Goal: Information Seeking & Learning: Check status

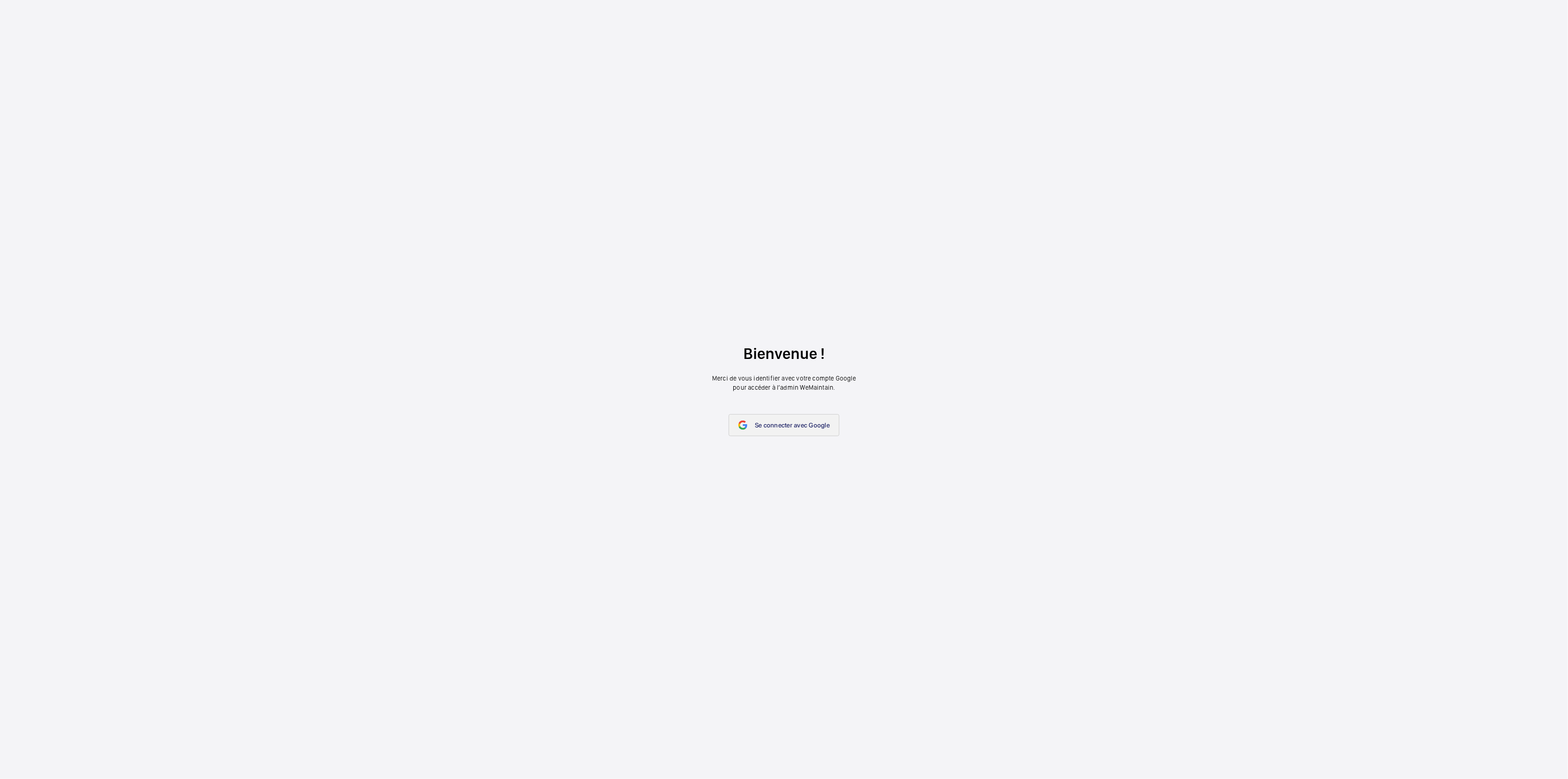
click at [787, 428] on span "Se connecter avec Google" at bounding box center [792, 425] width 75 height 8
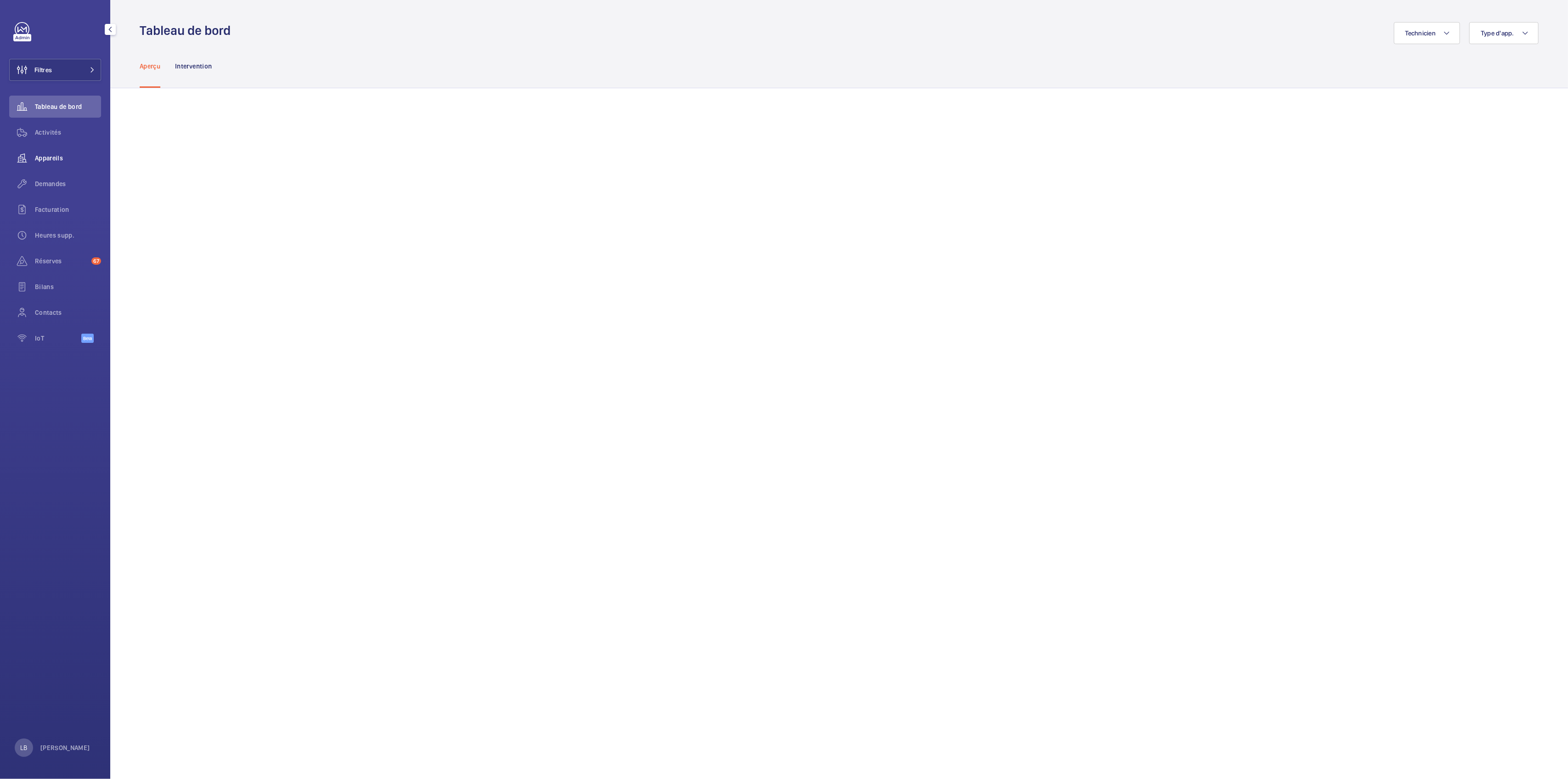
click at [59, 159] on span "Appareils" at bounding box center [68, 158] width 66 height 9
click at [48, 131] on span "Activités" at bounding box center [68, 132] width 66 height 9
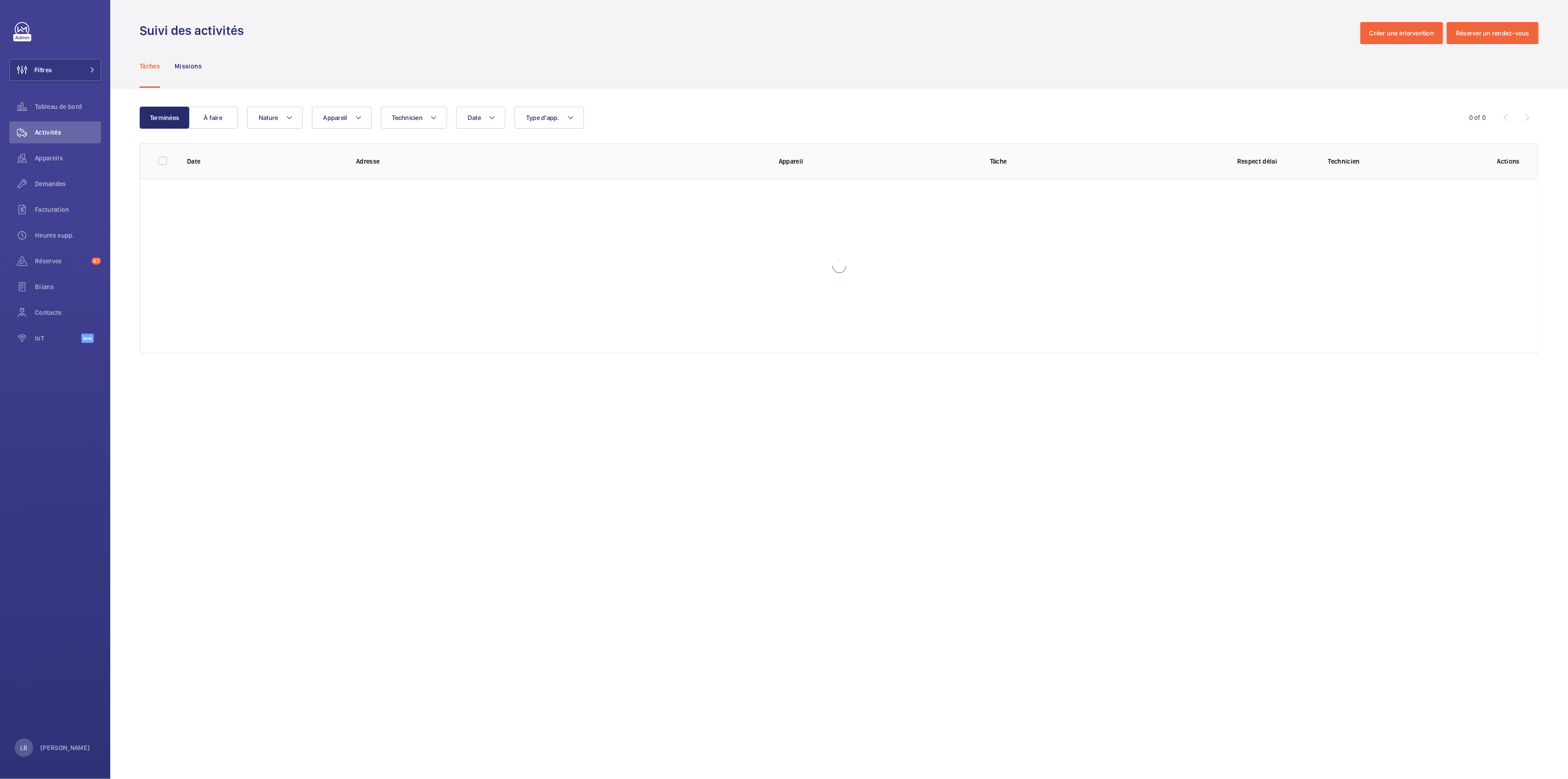
click at [805, 45] on div "Tâches Missions" at bounding box center [838, 66] width 1398 height 44
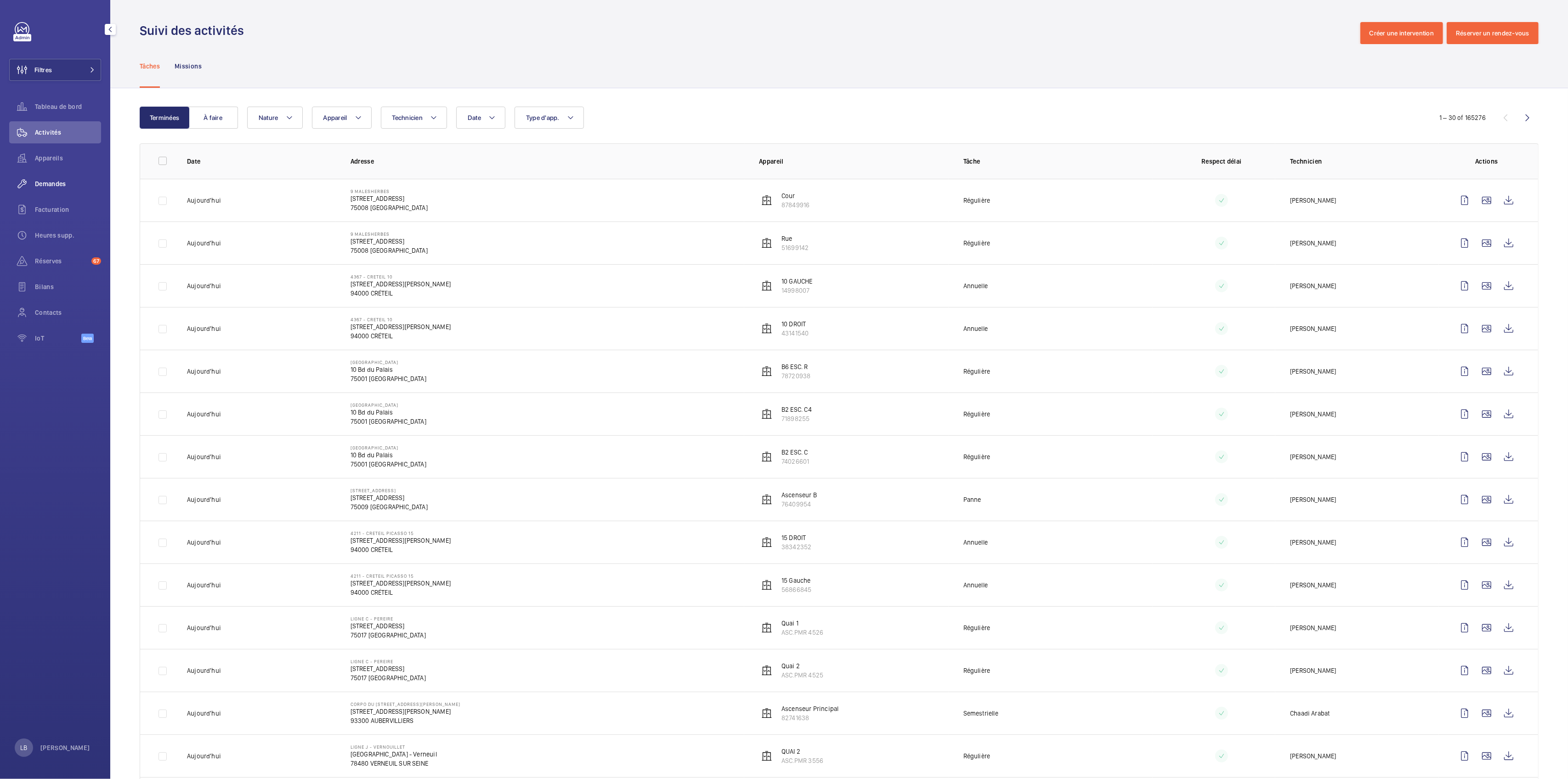
click at [50, 182] on span "Demandes" at bounding box center [68, 183] width 66 height 9
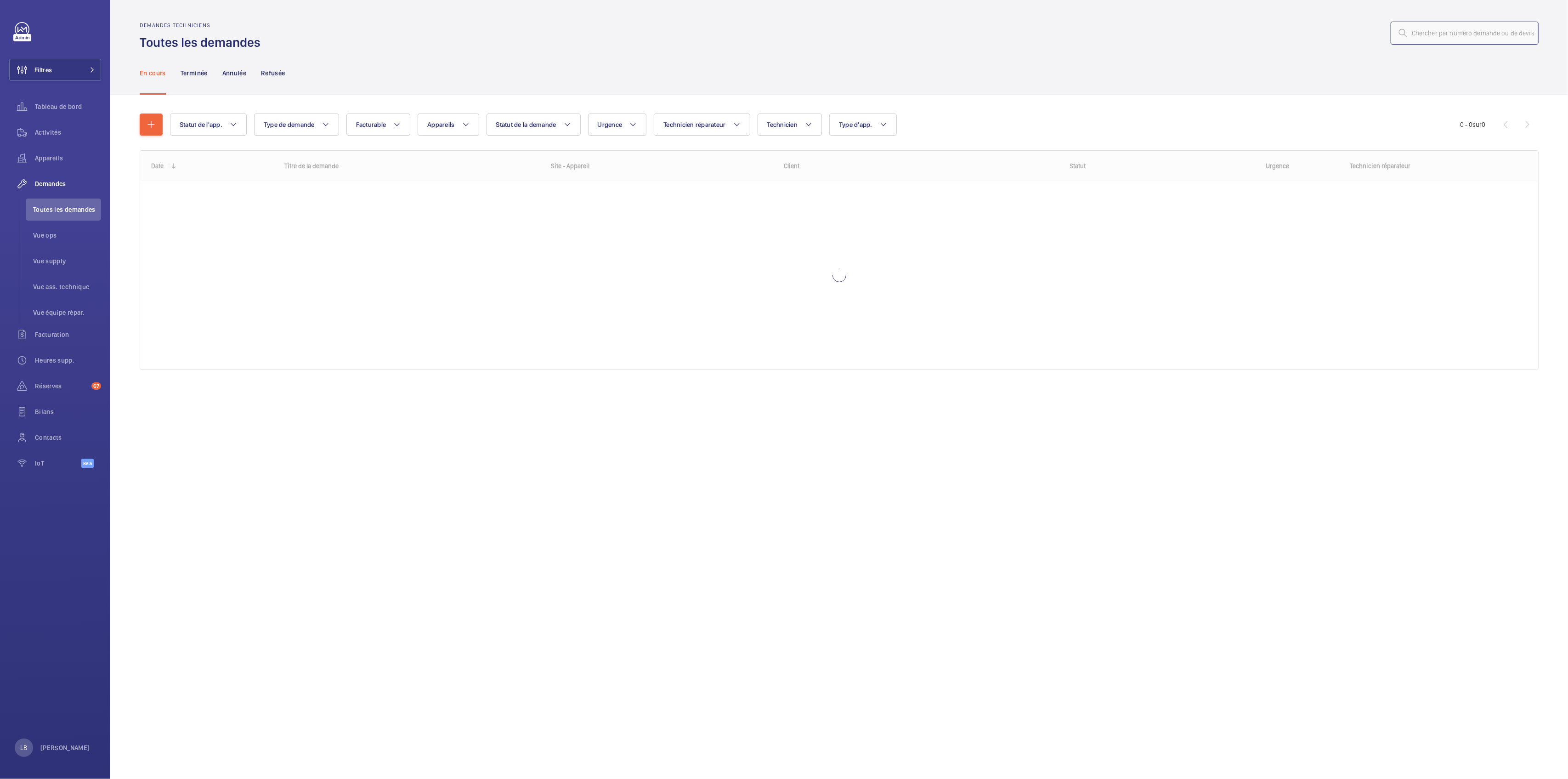
click at [1443, 35] on input "text" at bounding box center [1464, 33] width 148 height 23
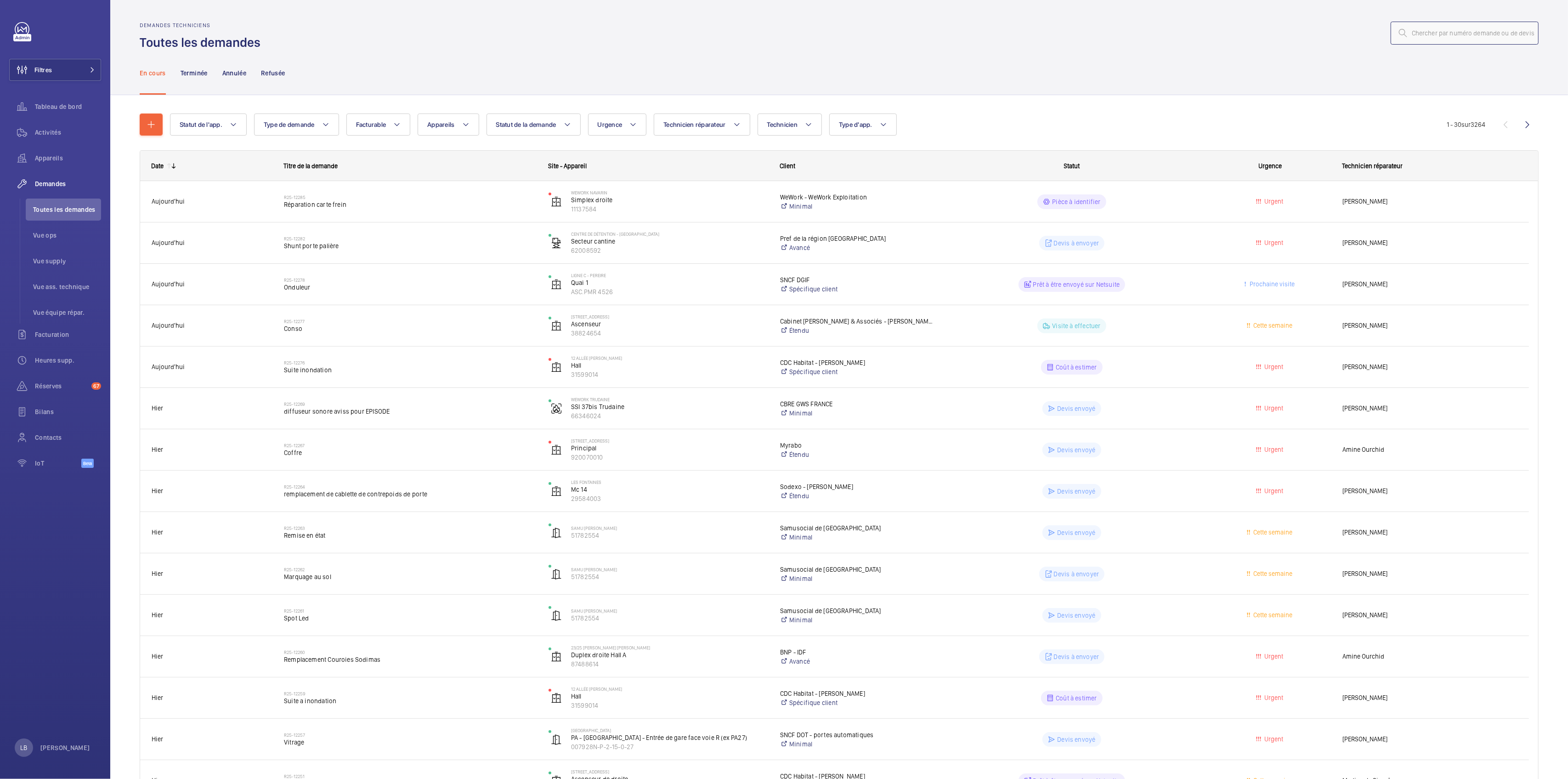
paste input "R24-13629"
type input "R24-13629"
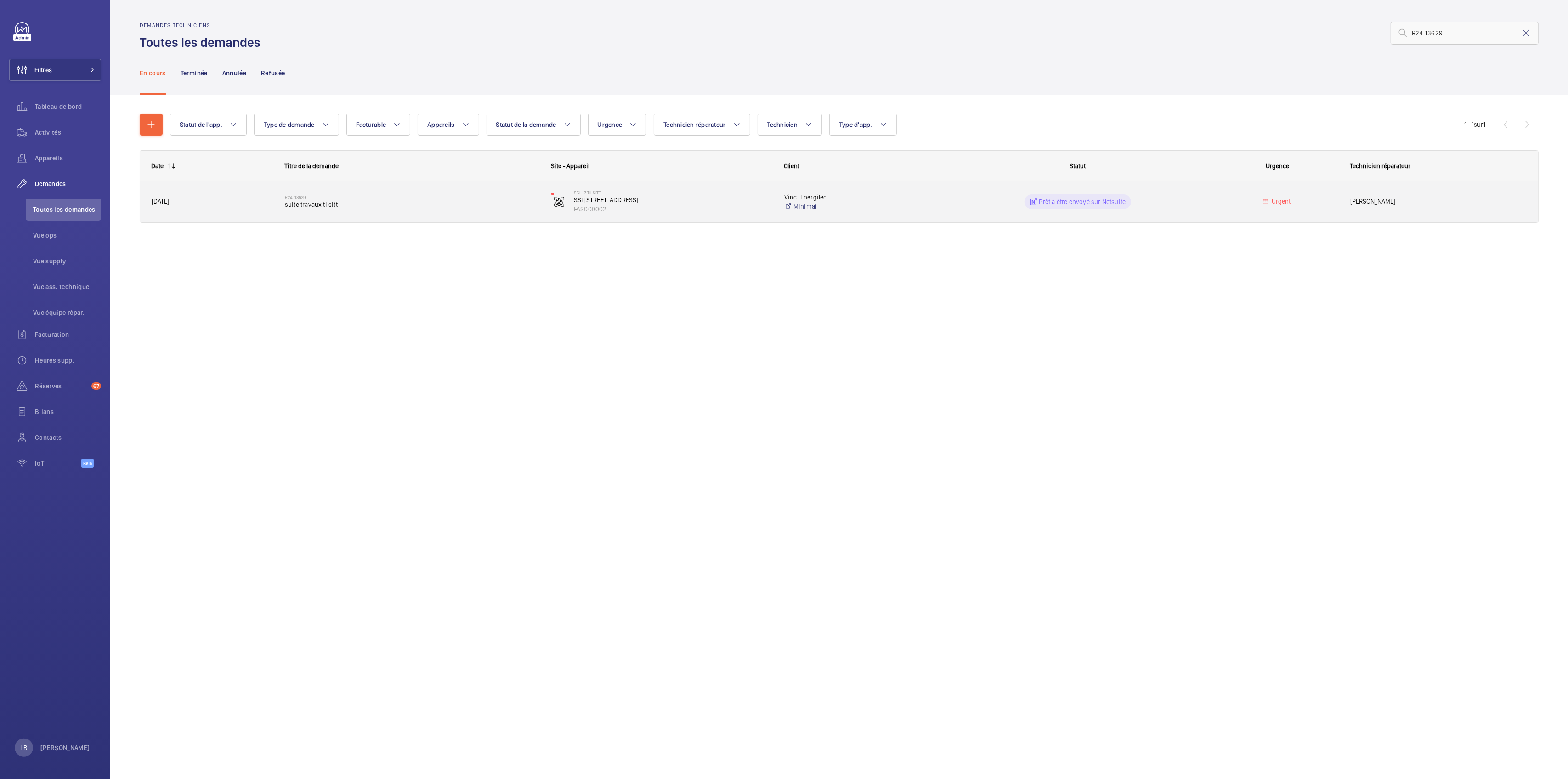
click at [1181, 197] on wm-front-pills-cell "Prêt à être envoyé sur Netsuite" at bounding box center [1078, 201] width 255 height 14
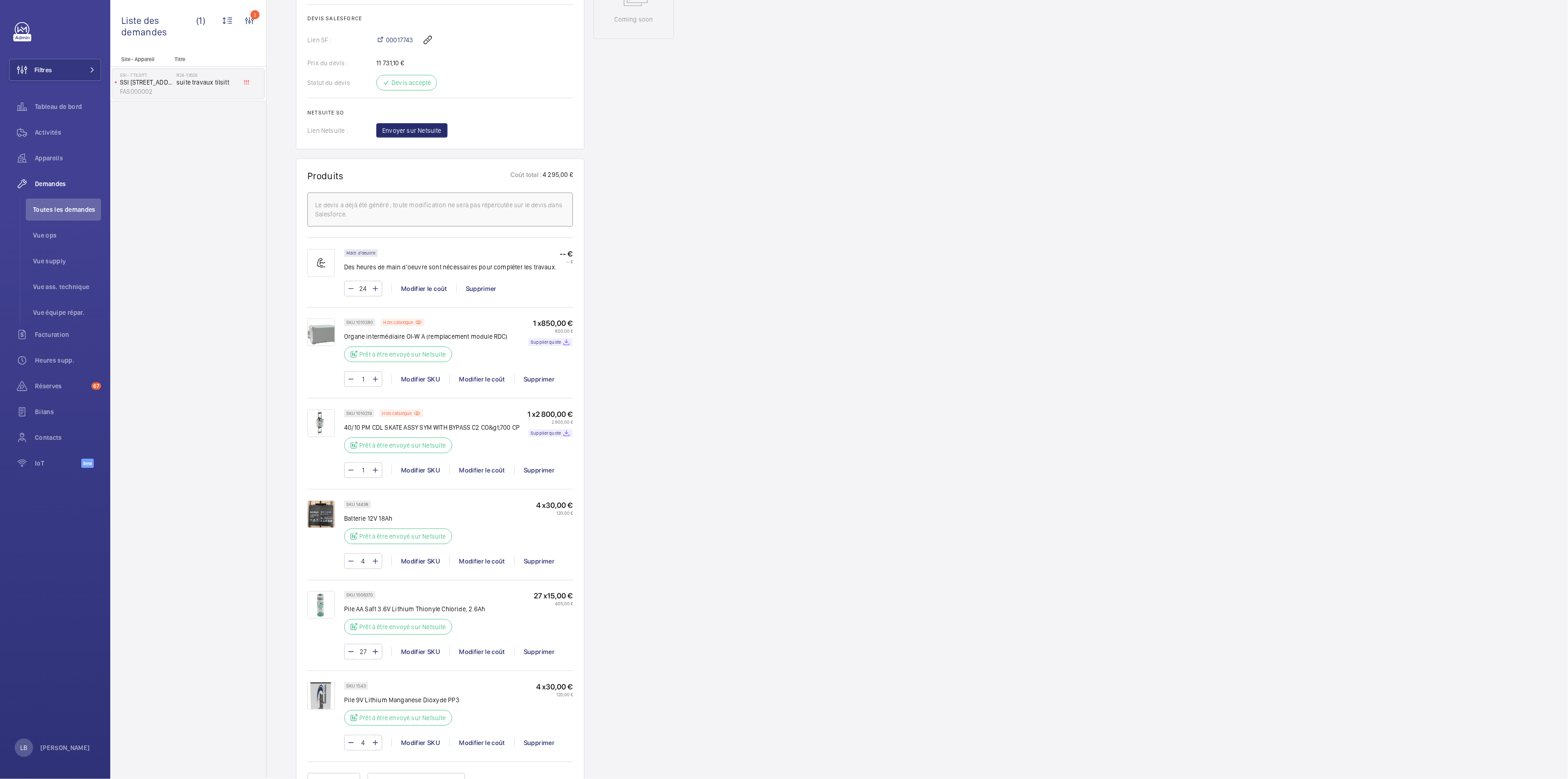
scroll to position [367, 0]
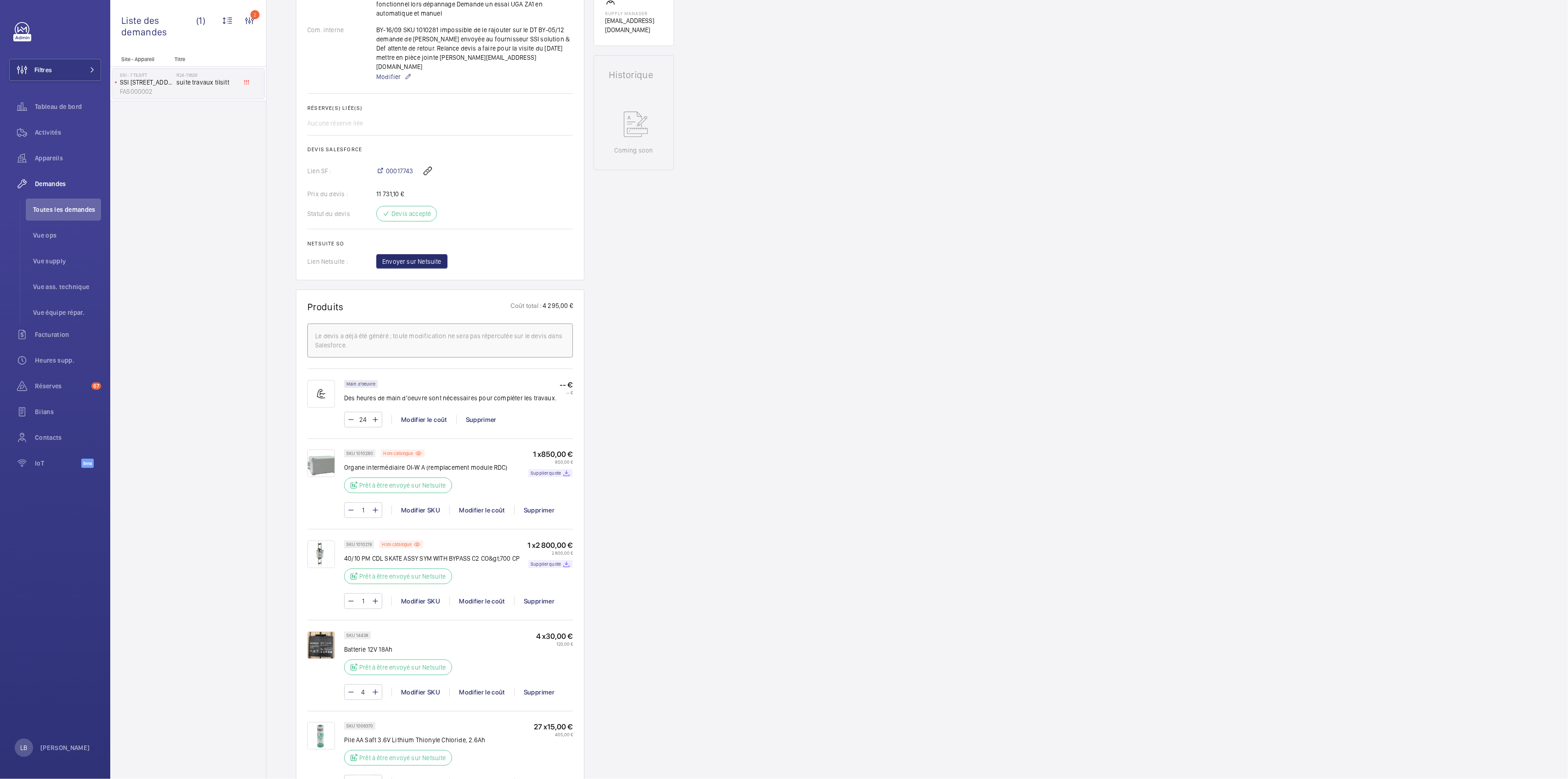
click at [314, 449] on img at bounding box center [321, 463] width 28 height 28
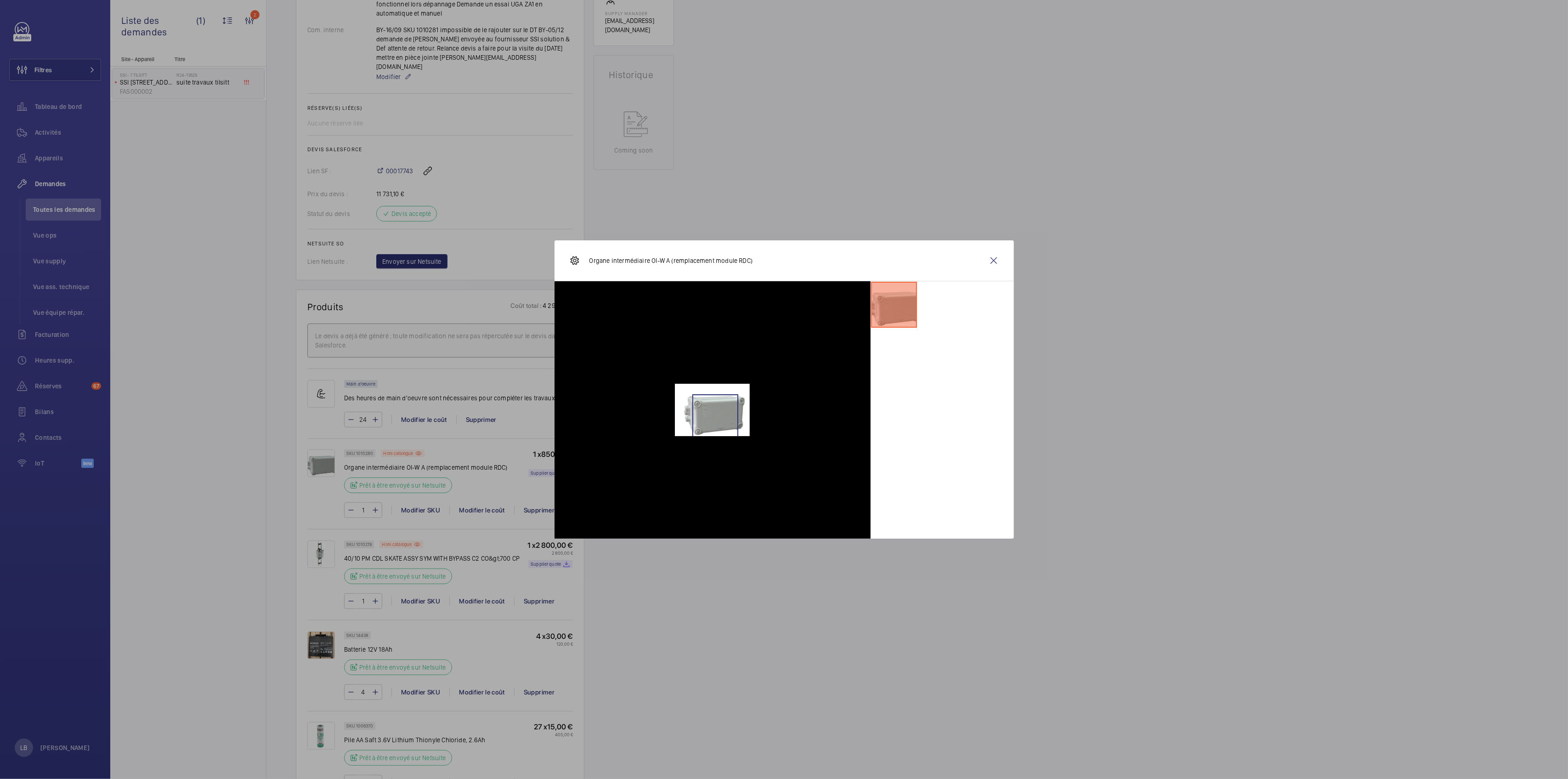
click at [715, 417] on img at bounding box center [712, 409] width 75 height 52
drag, startPoint x: 995, startPoint y: 257, endPoint x: 992, endPoint y: 262, distance: 5.8
click at [995, 258] on wm-front-icon-button at bounding box center [993, 261] width 22 height 22
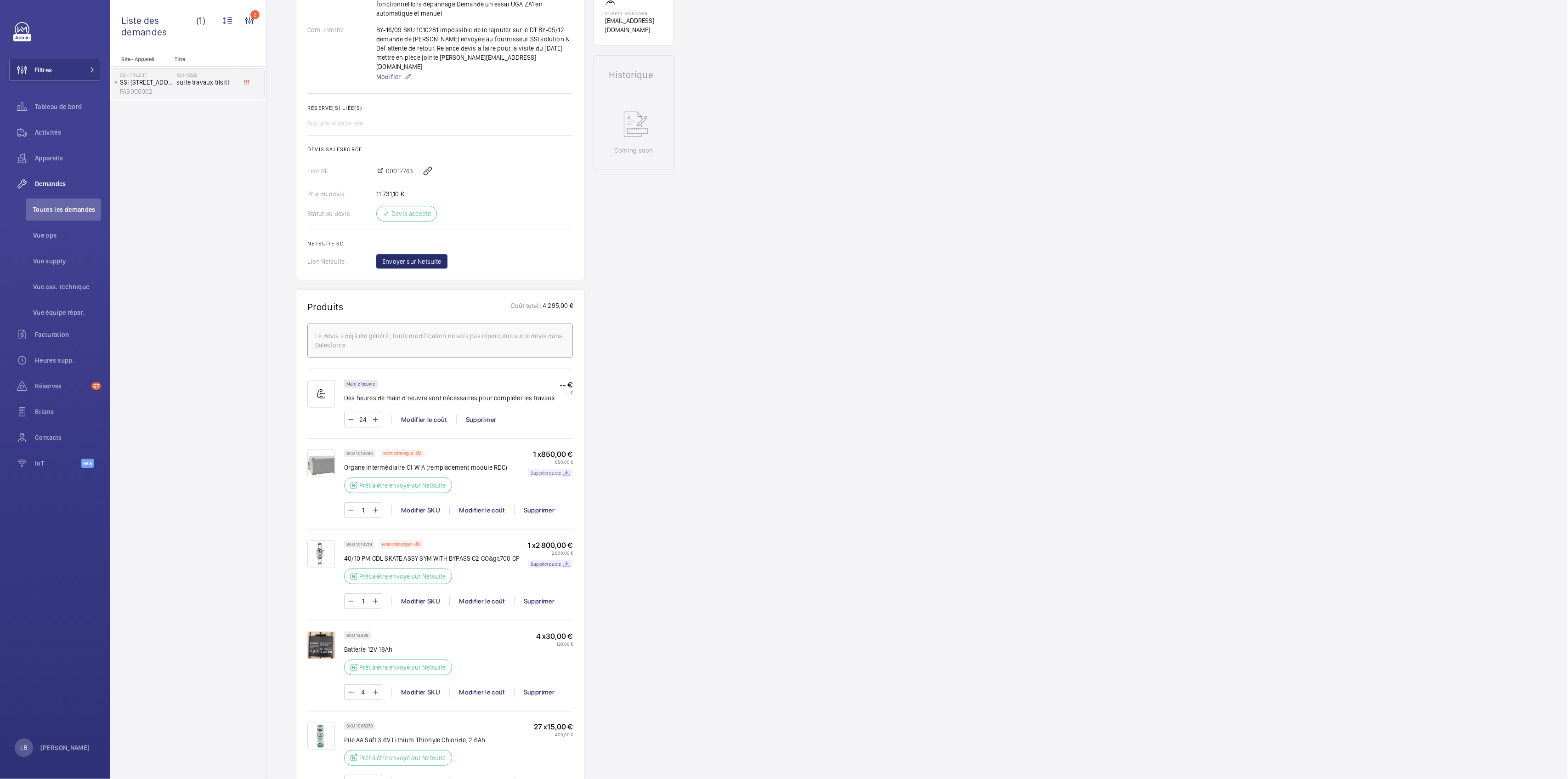
click at [560, 471] on p "Supplier quote" at bounding box center [546, 473] width 30 height 3
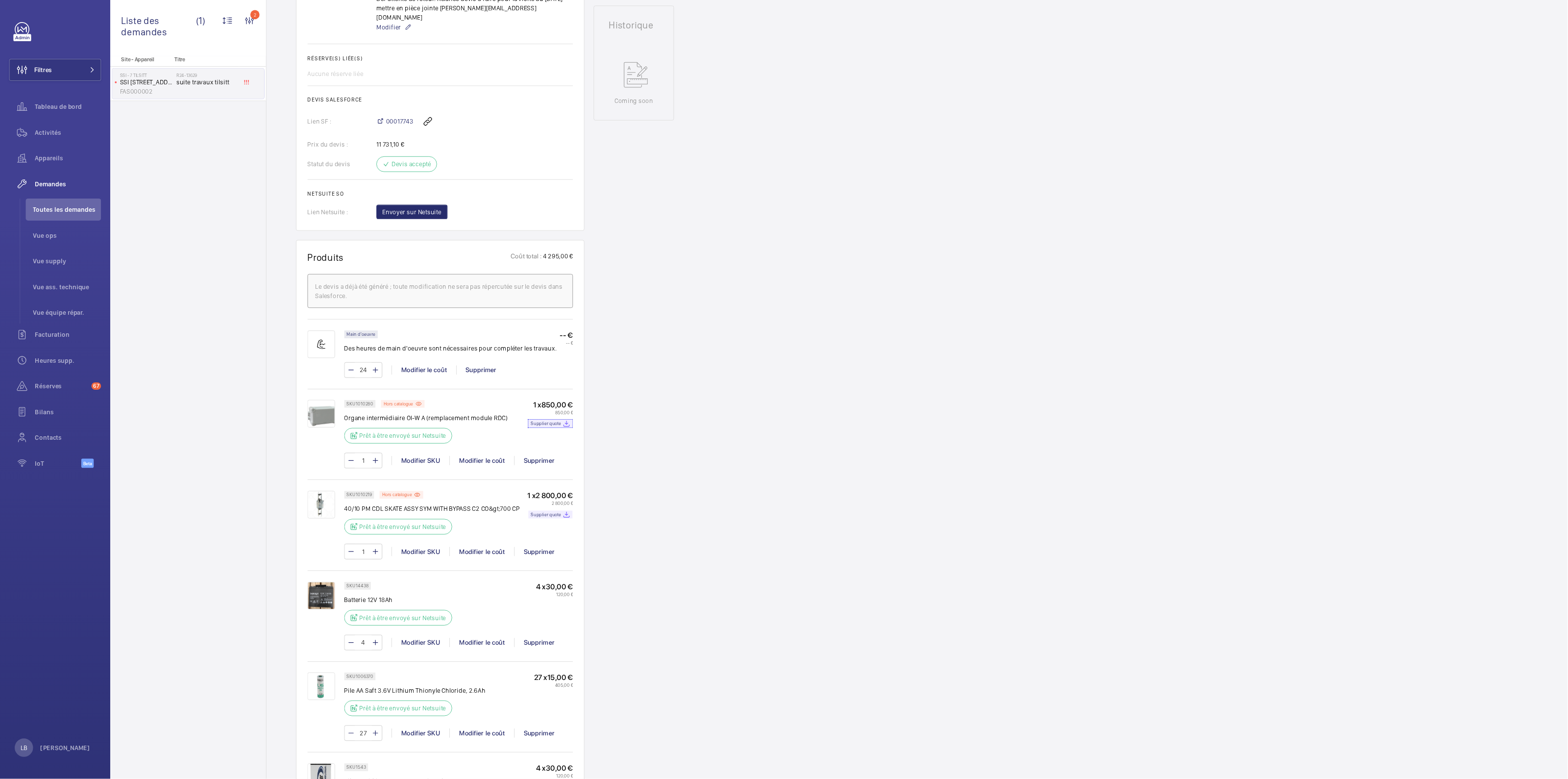
scroll to position [588, 0]
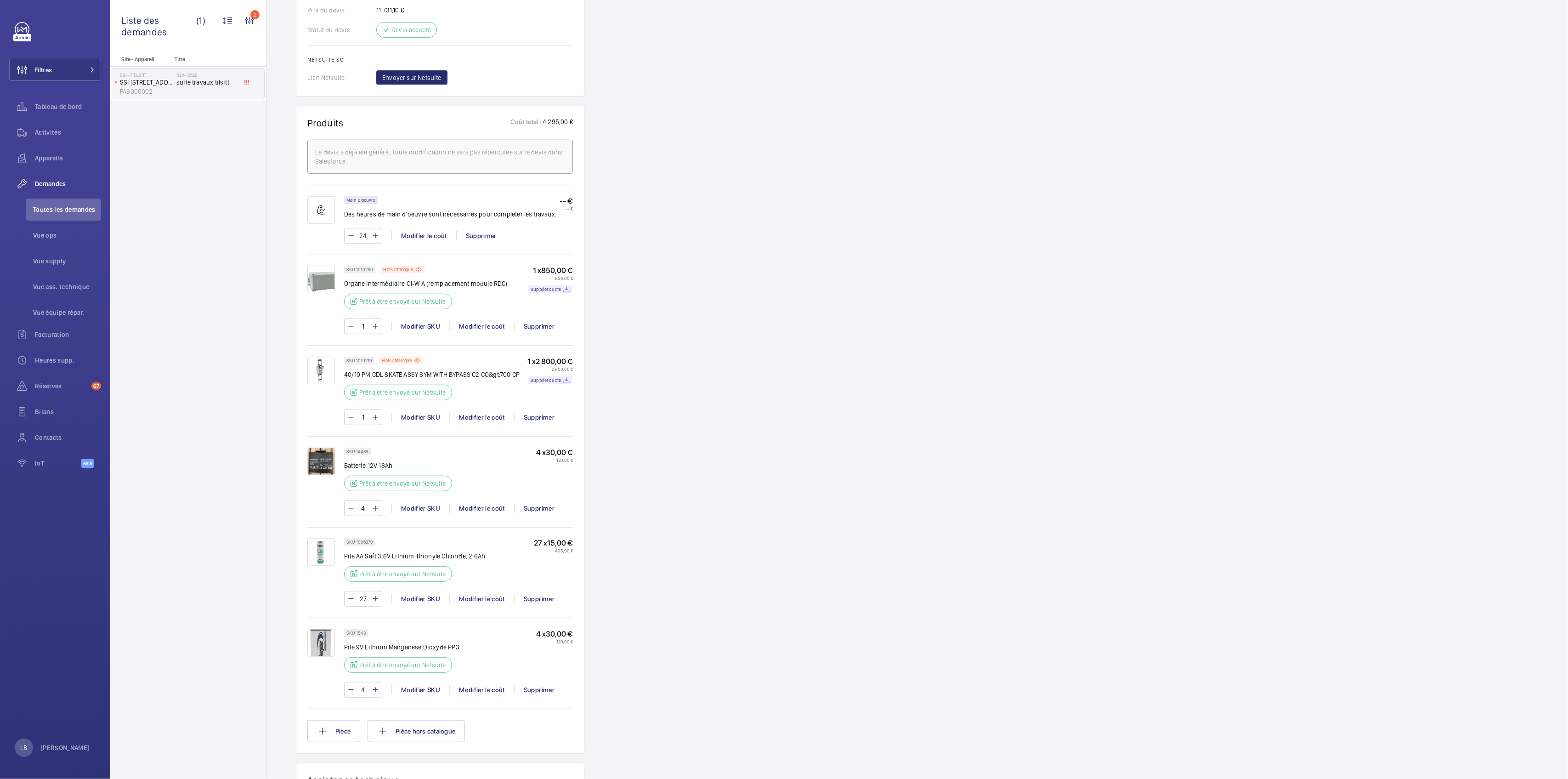
click at [322, 356] on img at bounding box center [321, 370] width 28 height 28
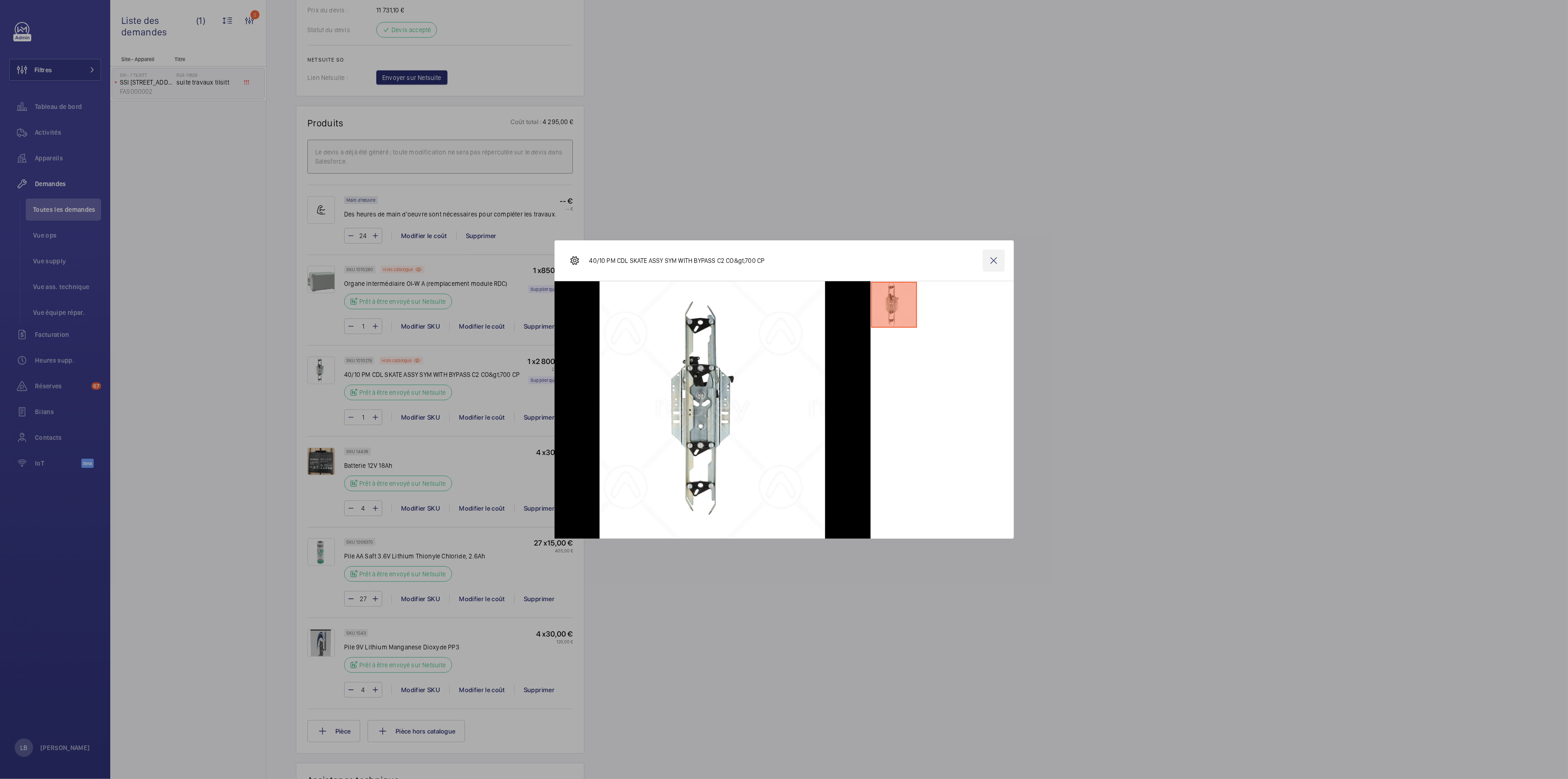
click at [995, 261] on wm-front-icon-button at bounding box center [993, 261] width 22 height 22
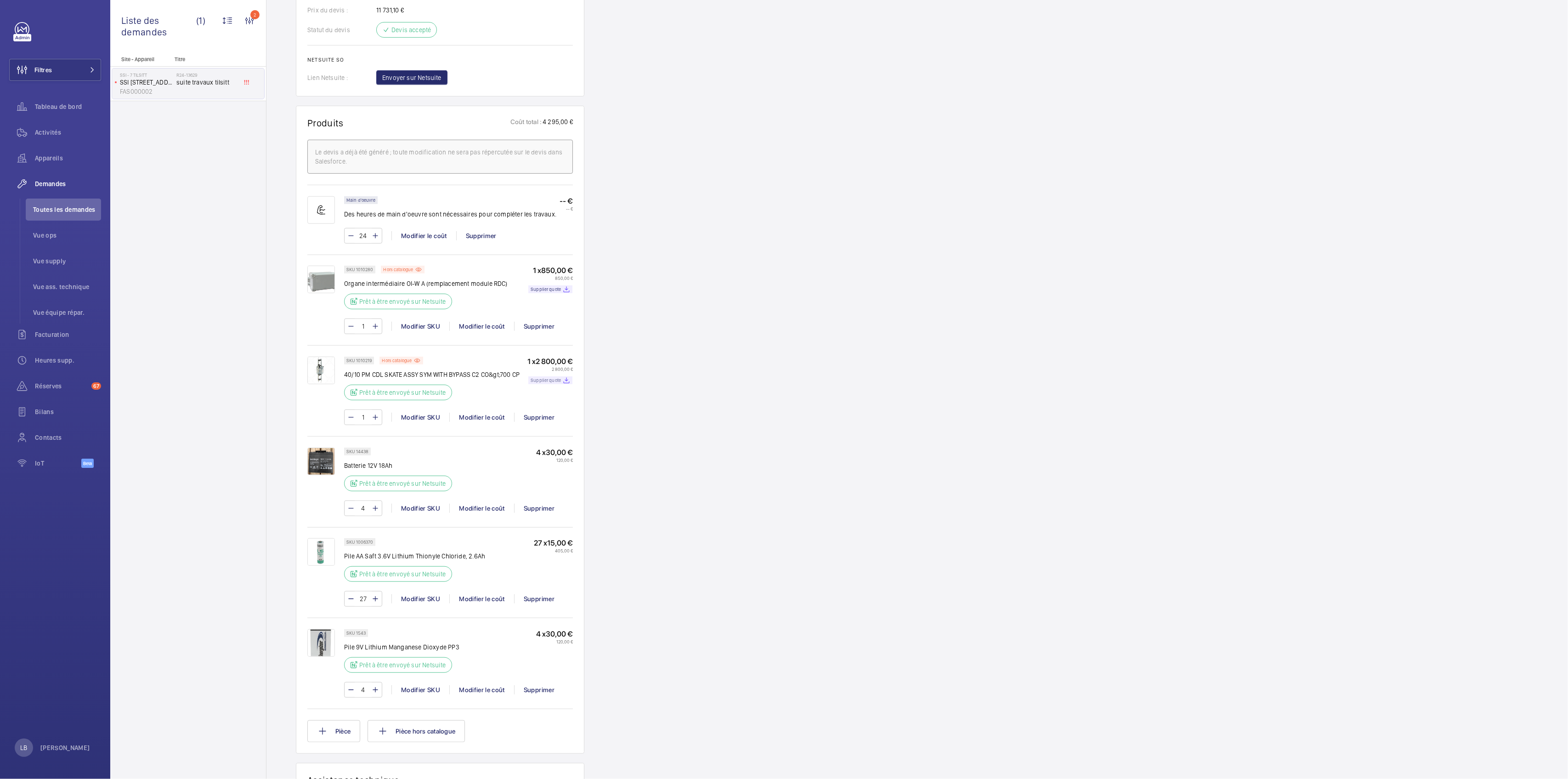
click at [549, 379] on p "Supplier quote" at bounding box center [546, 381] width 30 height 3
click at [323, 356] on img at bounding box center [321, 370] width 28 height 28
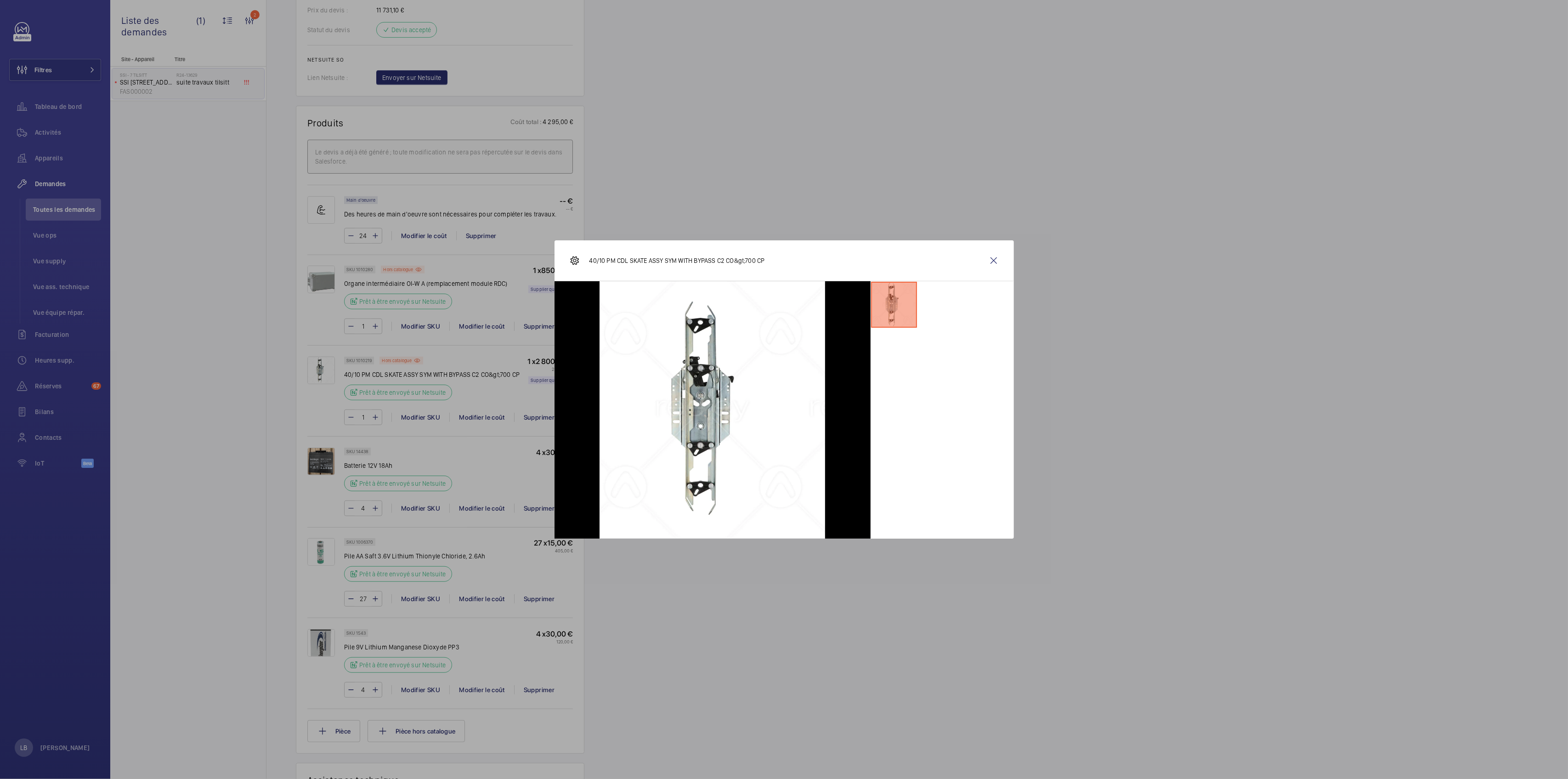
click at [981, 451] on div at bounding box center [942, 409] width 143 height 257
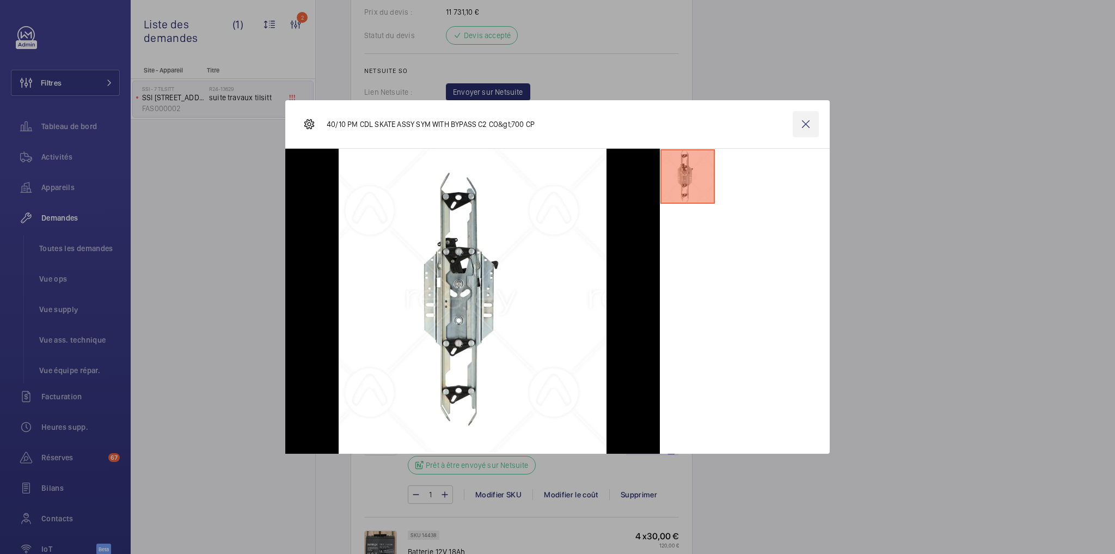
click at [803, 134] on wm-front-icon-button at bounding box center [805, 124] width 26 height 26
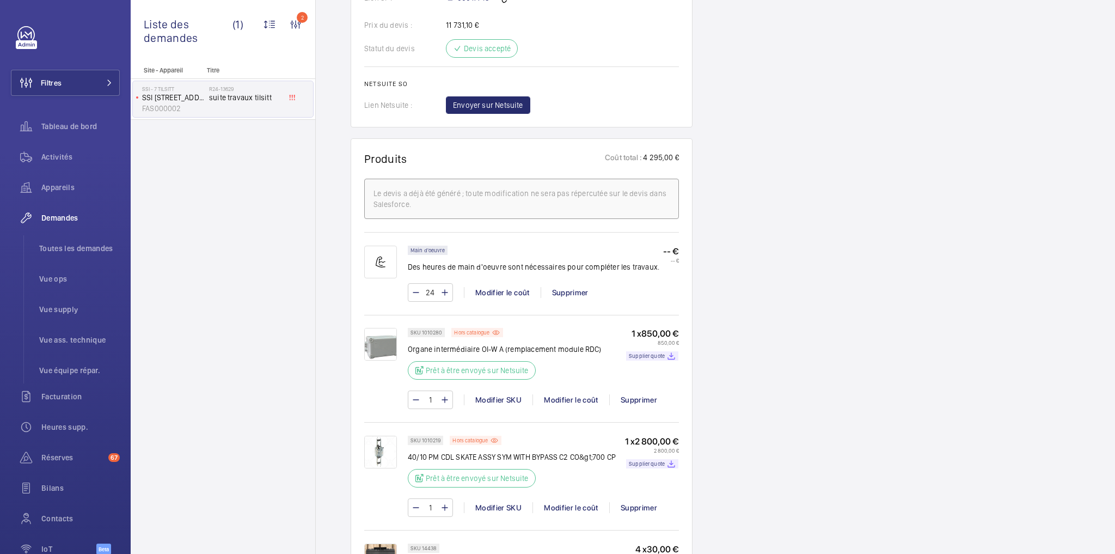
scroll to position [523, 0]
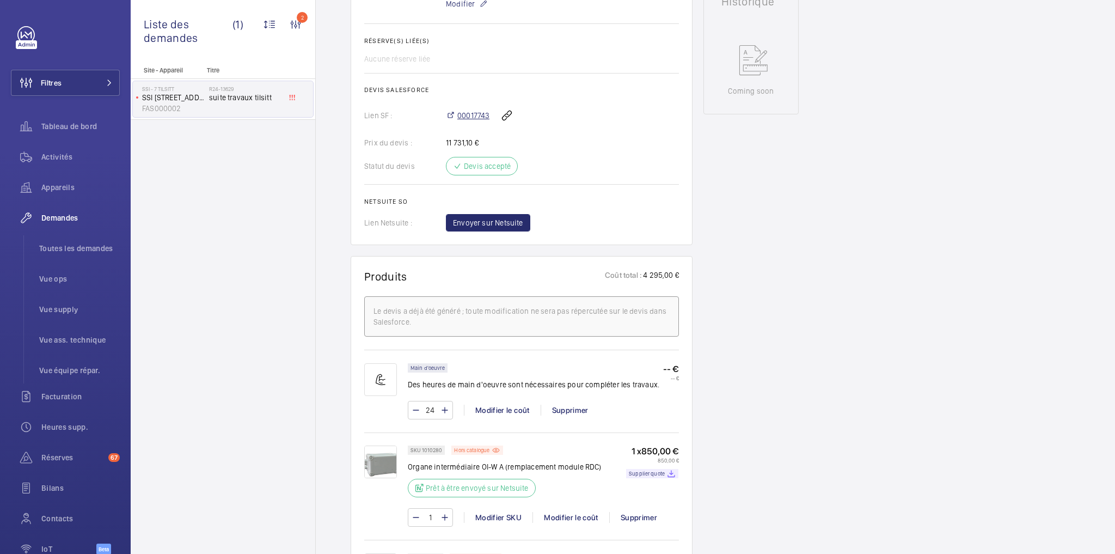
click at [471, 110] on span "00017743" at bounding box center [473, 115] width 32 height 11
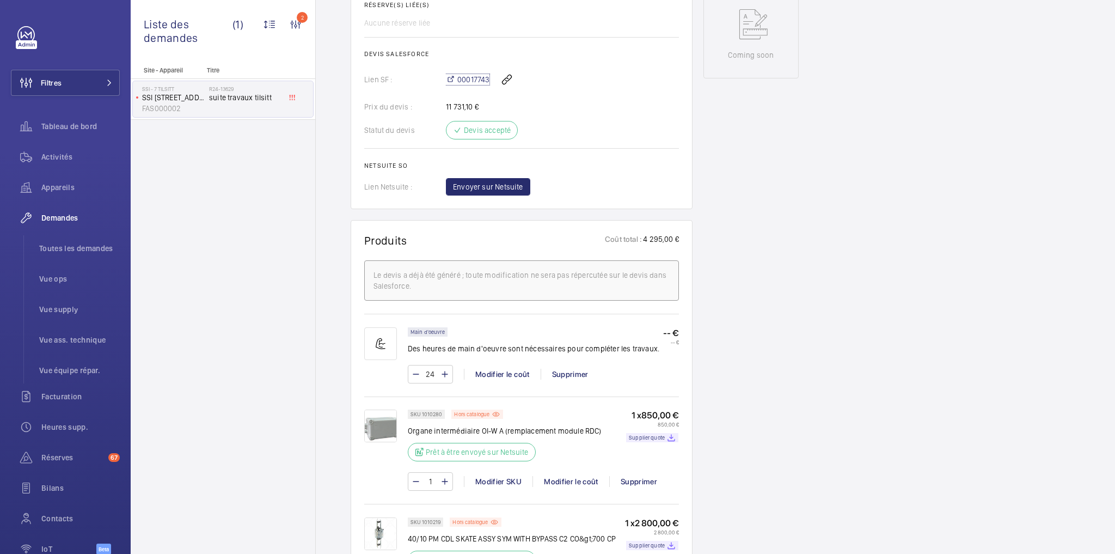
scroll to position [610, 0]
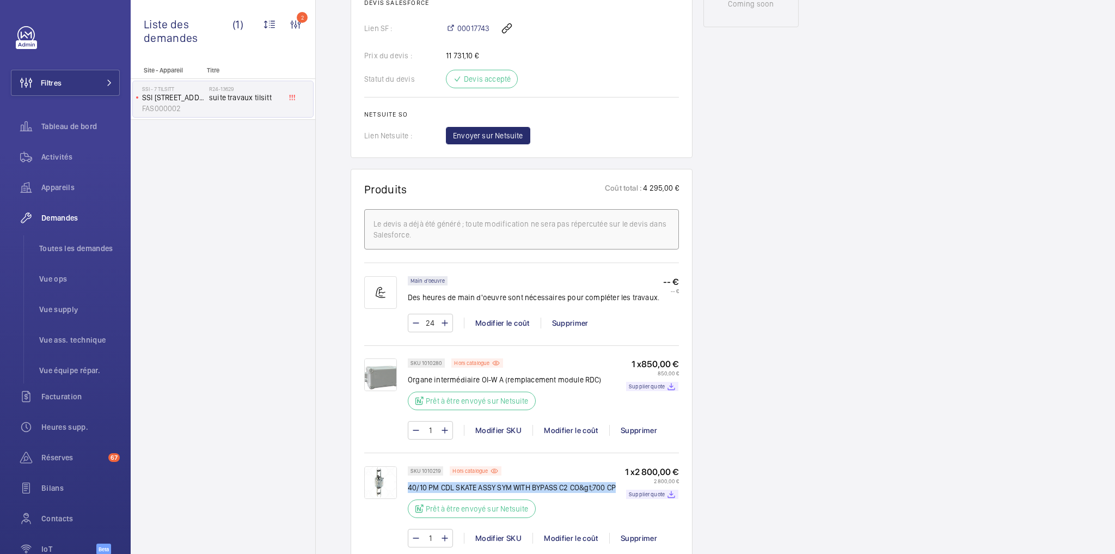
drag, startPoint x: 617, startPoint y: 460, endPoint x: 408, endPoint y: 465, distance: 209.1
click at [408, 466] on div "SKU 1010219 Hors catalogue 40/10 PM CDL SKATE ASSY SYM WITH BYPASS C2 CO&gt;700…" at bounding box center [543, 495] width 271 height 58
copy p "40/10 PM CDL SKATE ASSY SYM WITH BYPASS C2 CO&gt;700 CP"
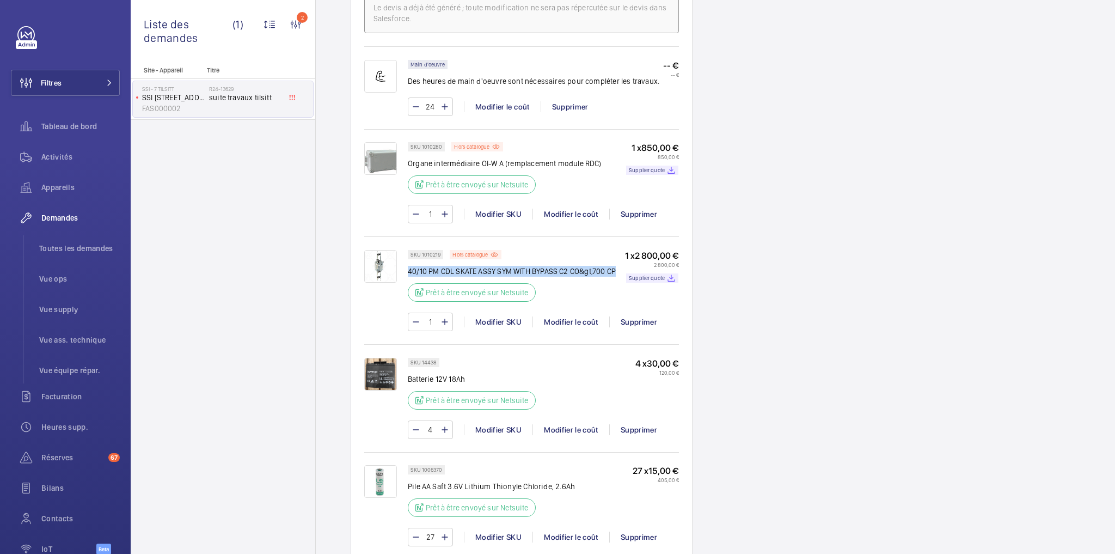
scroll to position [827, 0]
drag, startPoint x: 809, startPoint y: 179, endPoint x: 797, endPoint y: 191, distance: 16.6
click at [809, 180] on div "Demandes techniciens R24-13629 La demande de réparation a été créée le 4 décemb…" at bounding box center [715, 217] width 799 height 1877
click at [202, 257] on div "Site - Appareil Titre SSI - 7 Tilsitt SSI 7 rue de Tilsitt FAS000002 R24-13629 …" at bounding box center [223, 309] width 185 height 487
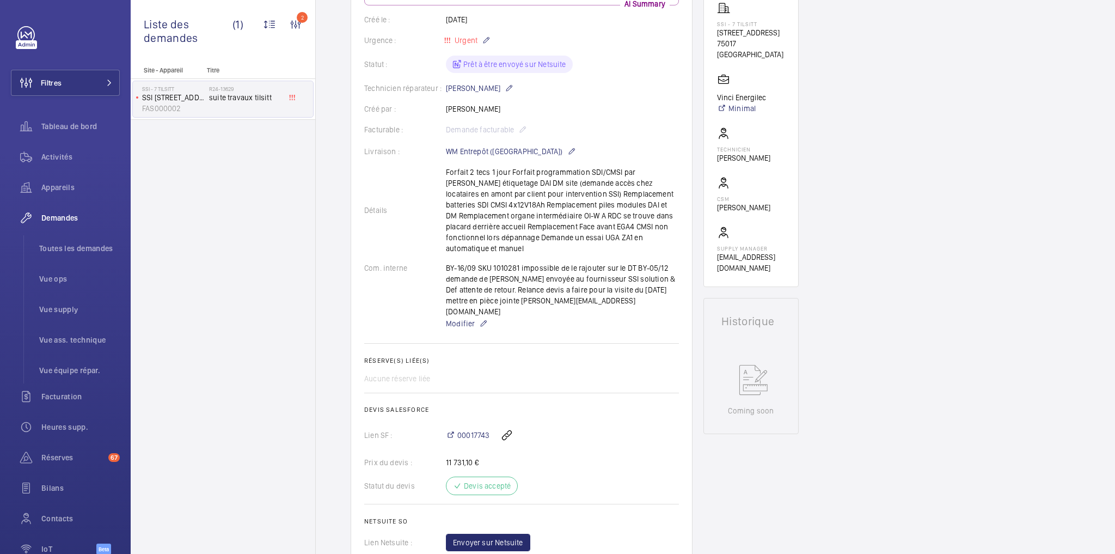
scroll to position [44, 0]
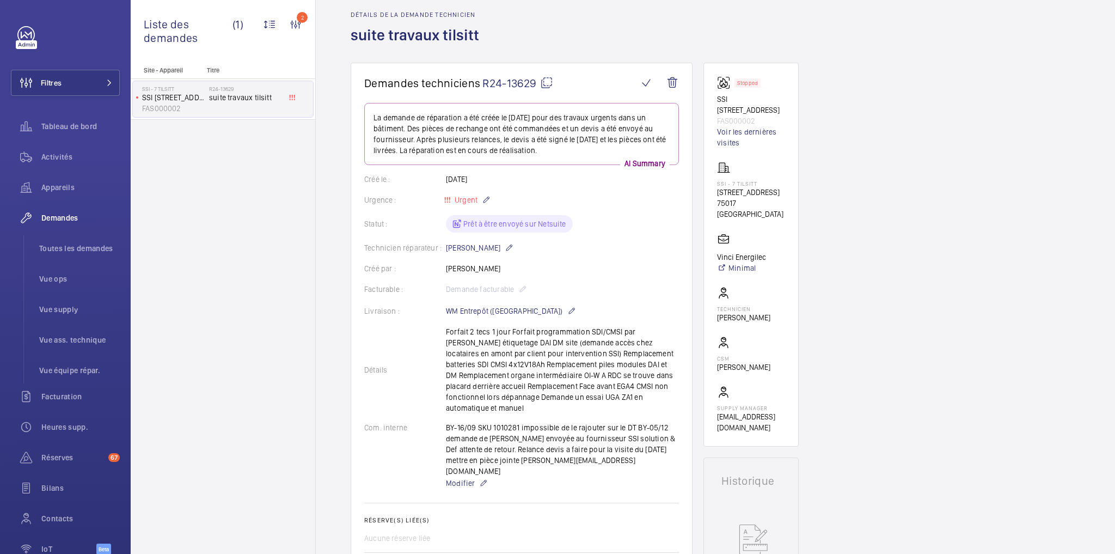
click at [548, 82] on mat-icon at bounding box center [546, 82] width 13 height 13
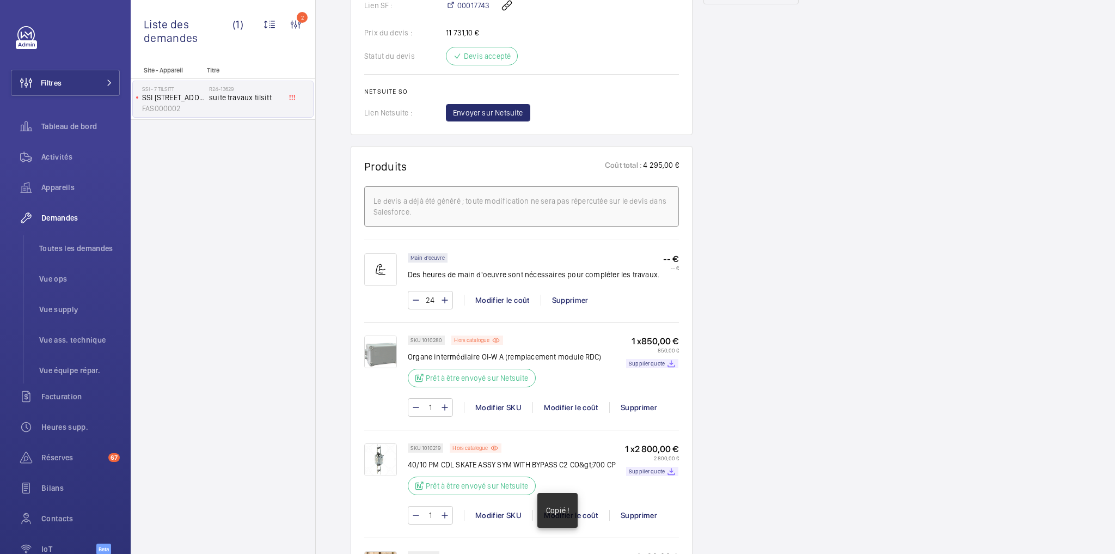
scroll to position [740, 0]
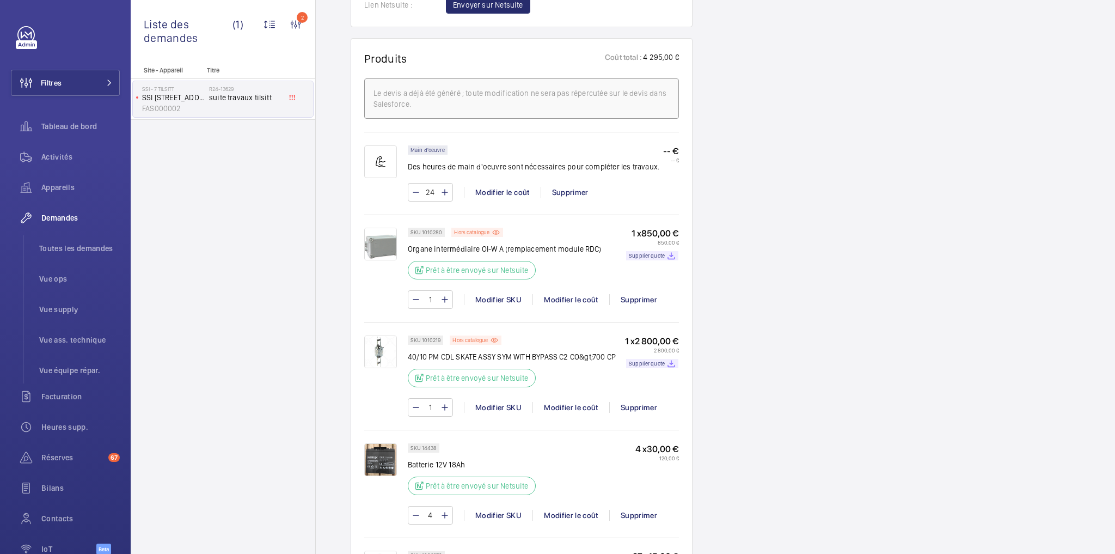
click at [318, 340] on div "Demandes techniciens R24-13629 La demande de réparation a été créée le 4 décemb…" at bounding box center [715, 304] width 799 height 1877
click at [855, 333] on div "Demandes techniciens R24-13629 La demande de réparation a été créée le 4 décemb…" at bounding box center [715, 304] width 799 height 1877
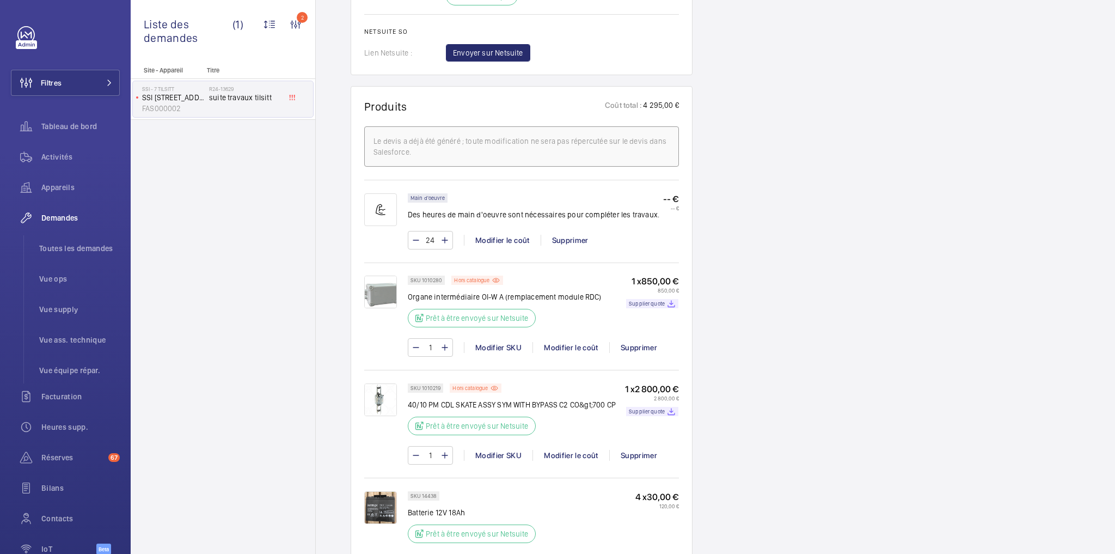
scroll to position [653, 0]
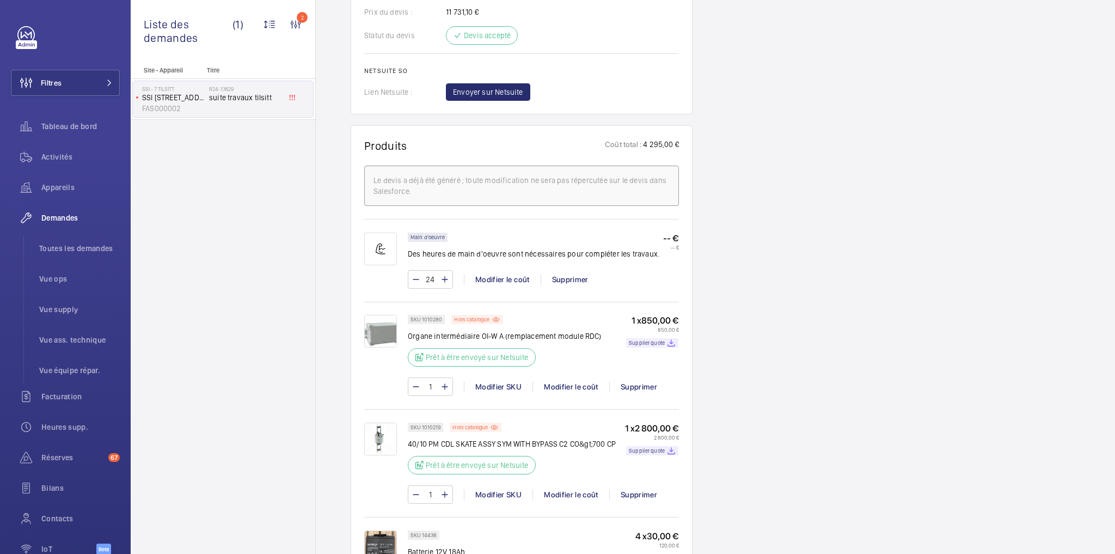
click at [741, 359] on div "Stopped SSI 7 rue de Tilsitt FAS000002 Voir les dernières visites SSI - 7 Tilsi…" at bounding box center [750, 374] width 95 height 1842
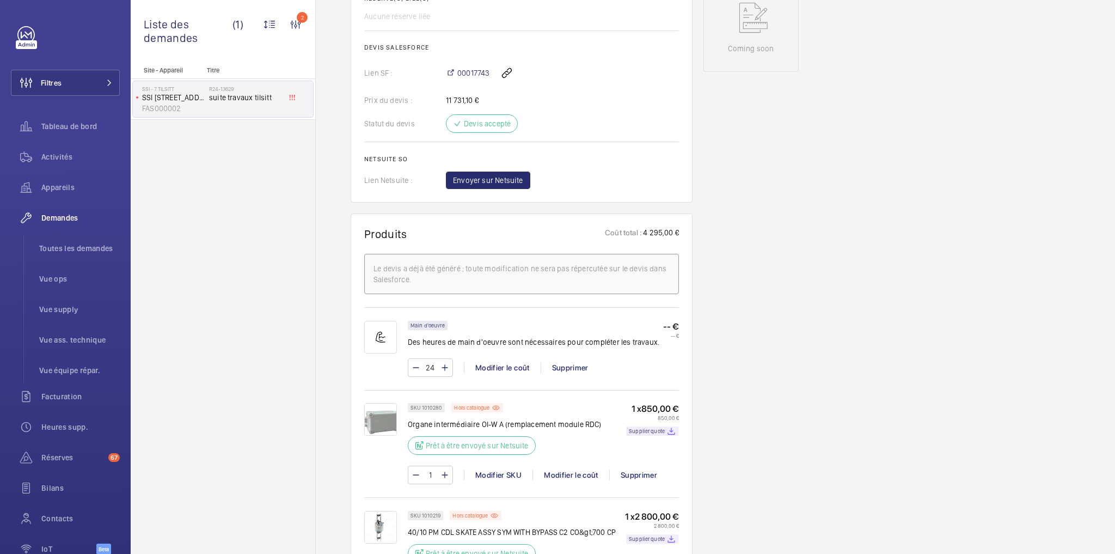
scroll to position [566, 0]
click at [816, 404] on div "Demandes techniciens R24-13629 La demande de réparation a été créée le 4 décemb…" at bounding box center [715, 478] width 799 height 1877
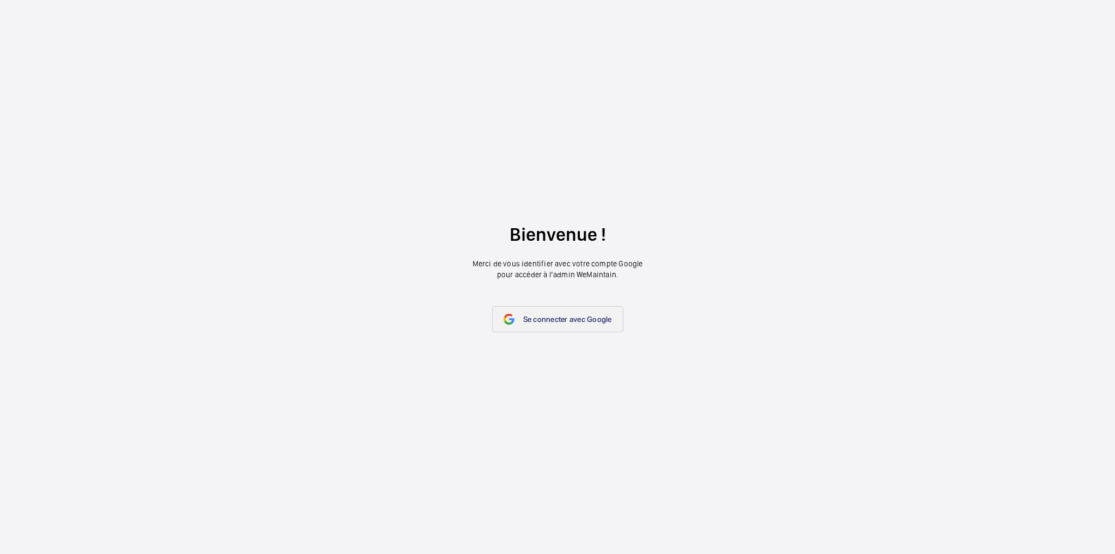
click at [549, 317] on span "Se connecter avec Google" at bounding box center [567, 319] width 89 height 9
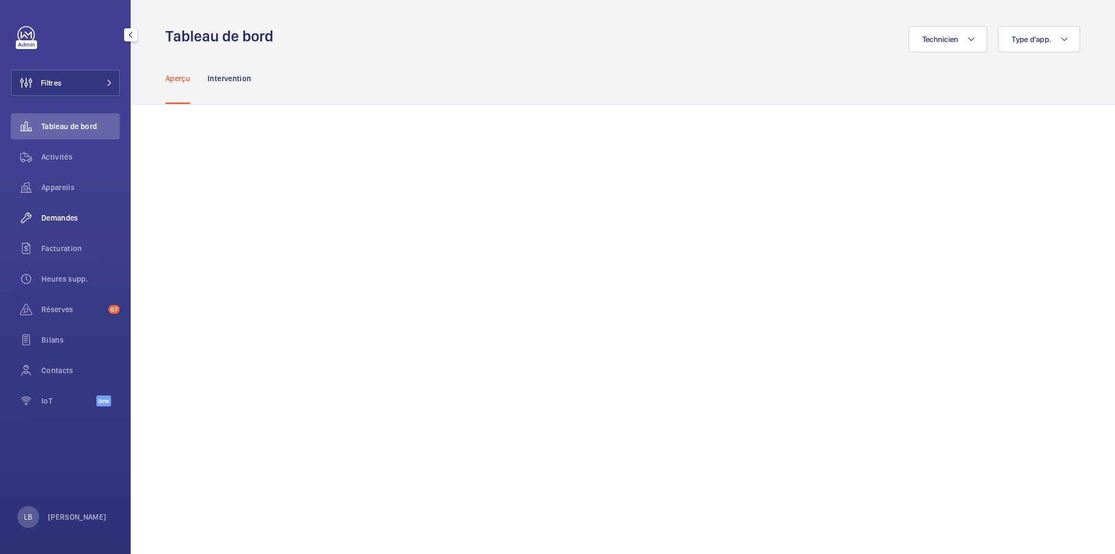
click at [70, 212] on div "Demandes" at bounding box center [65, 218] width 109 height 26
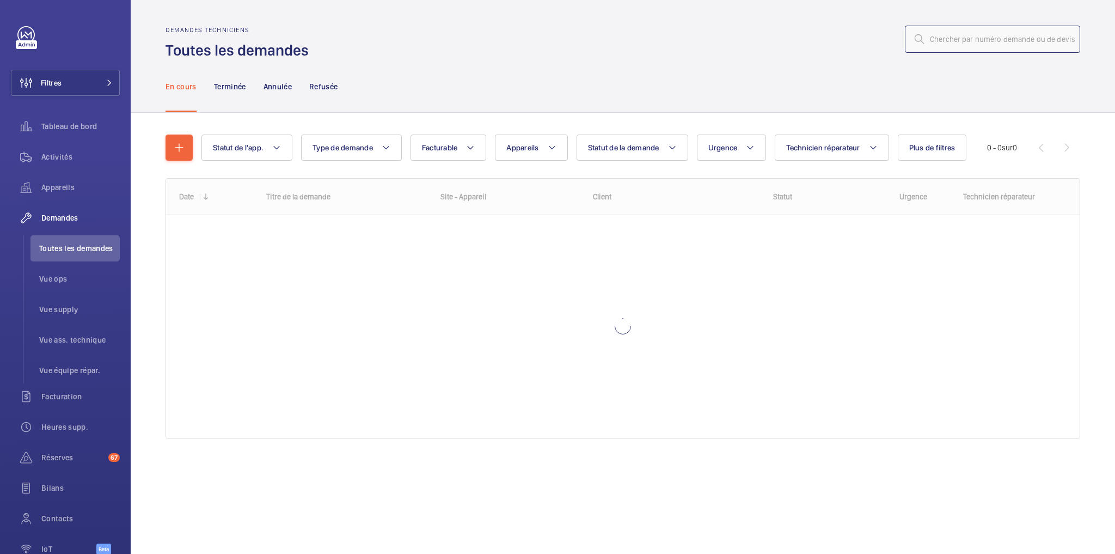
click at [990, 42] on input "text" at bounding box center [992, 39] width 175 height 27
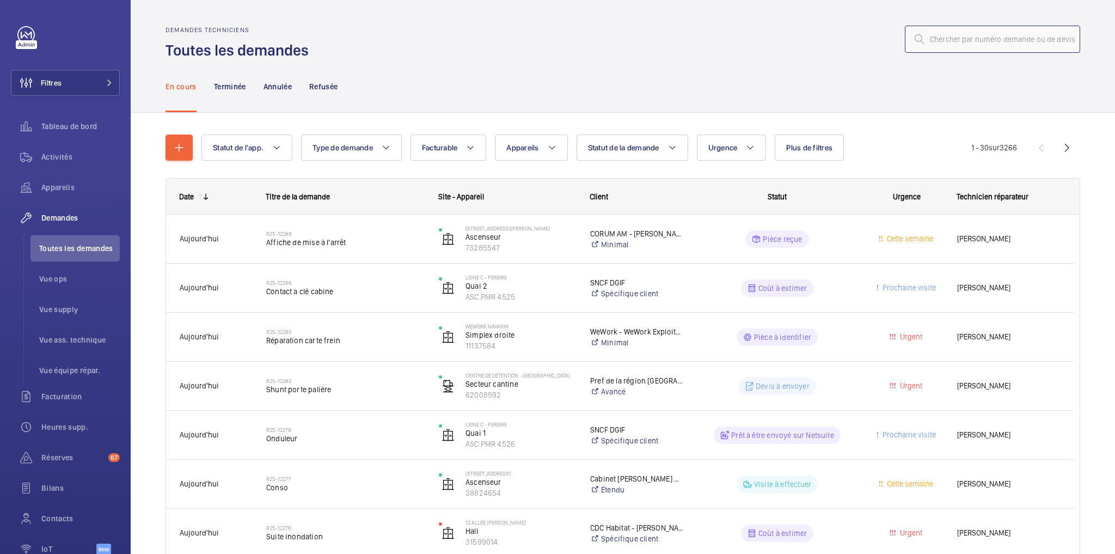
click at [972, 43] on input "text" at bounding box center [992, 39] width 175 height 27
paste input "R24-13629"
type input "R24-13629"
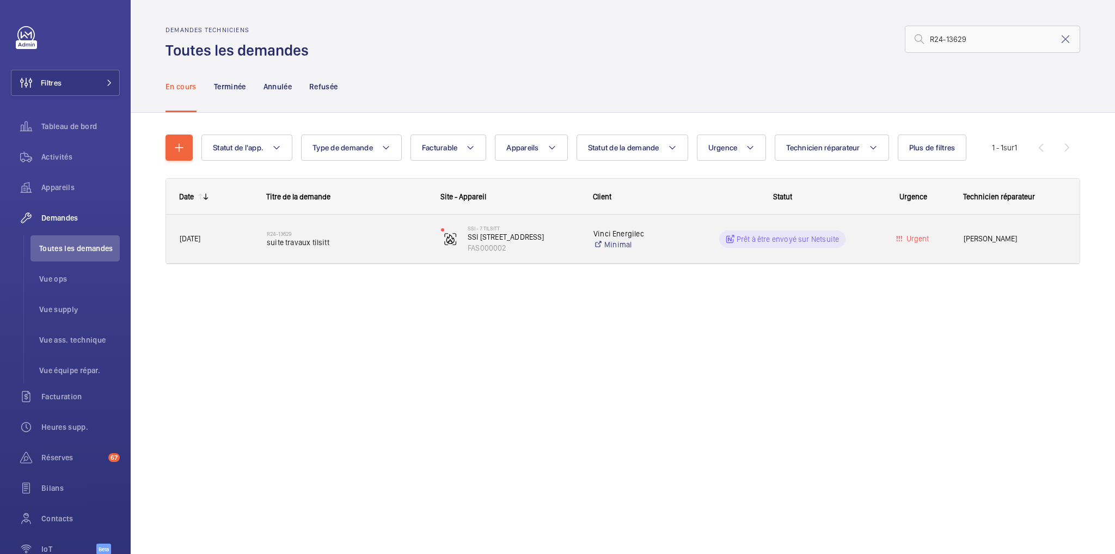
click at [867, 238] on div "Urgent" at bounding box center [906, 239] width 86 height 34
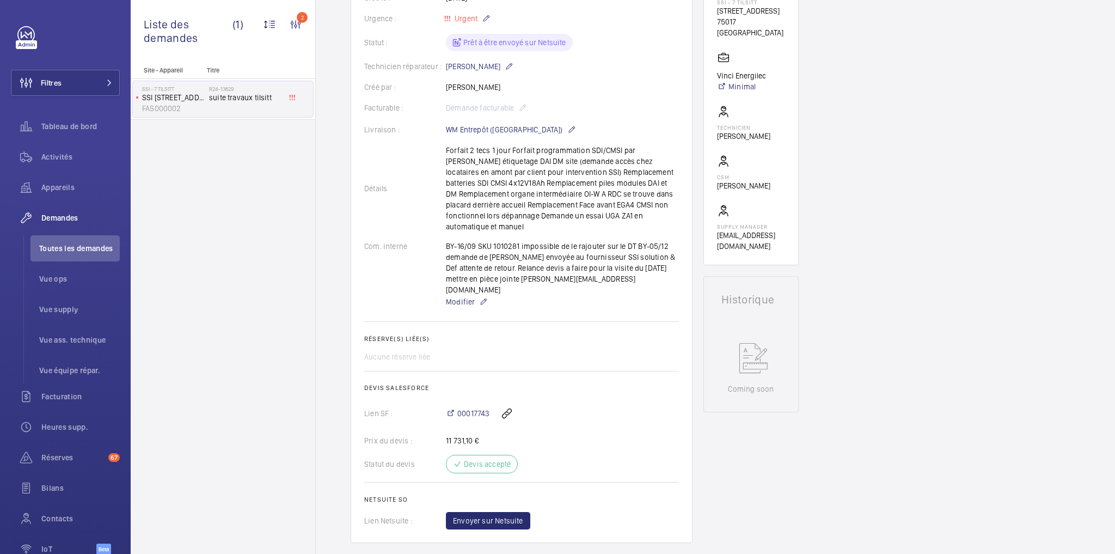
scroll to position [87, 0]
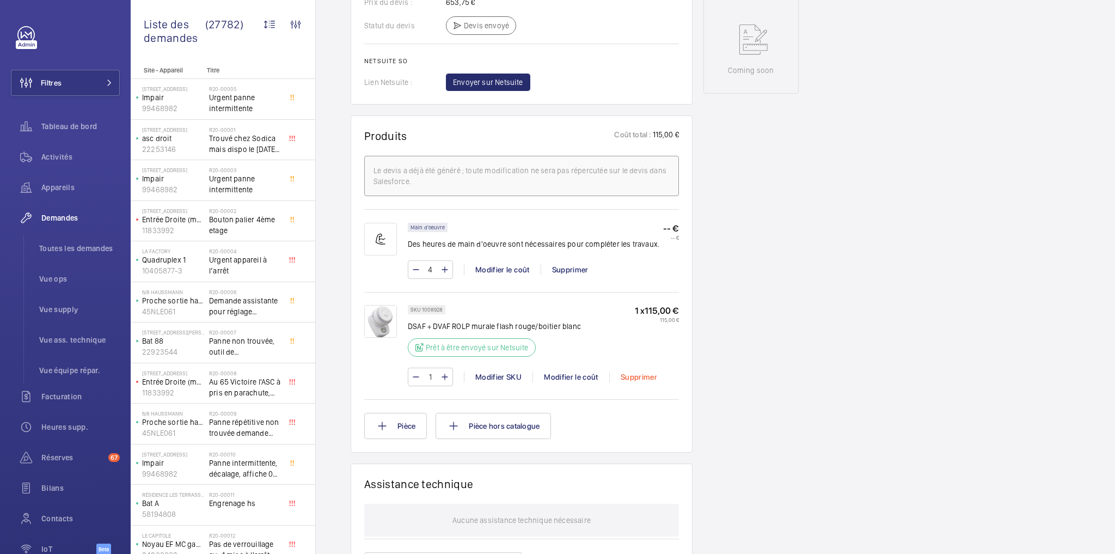
scroll to position [588, 0]
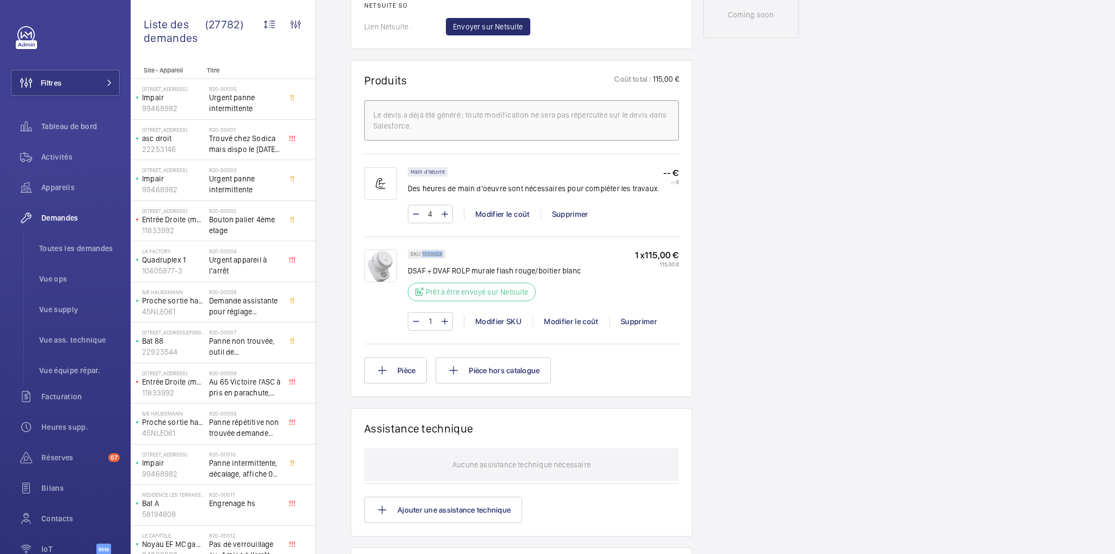
drag, startPoint x: 421, startPoint y: 249, endPoint x: 447, endPoint y: 252, distance: 26.8
click at [447, 252] on wm-front-pills "SKU 1008928" at bounding box center [430, 253] width 44 height 9
click at [642, 279] on div "1 x 115,00 € 115,00 €" at bounding box center [657, 278] width 44 height 58
drag, startPoint x: 797, startPoint y: 235, endPoint x: 784, endPoint y: 224, distance: 17.4
click at [797, 235] on div "Working SSI 37bis Trudaine 66346024 Voir les dernières visites WeWork Trudaine …" at bounding box center [750, 159] width 95 height 1282
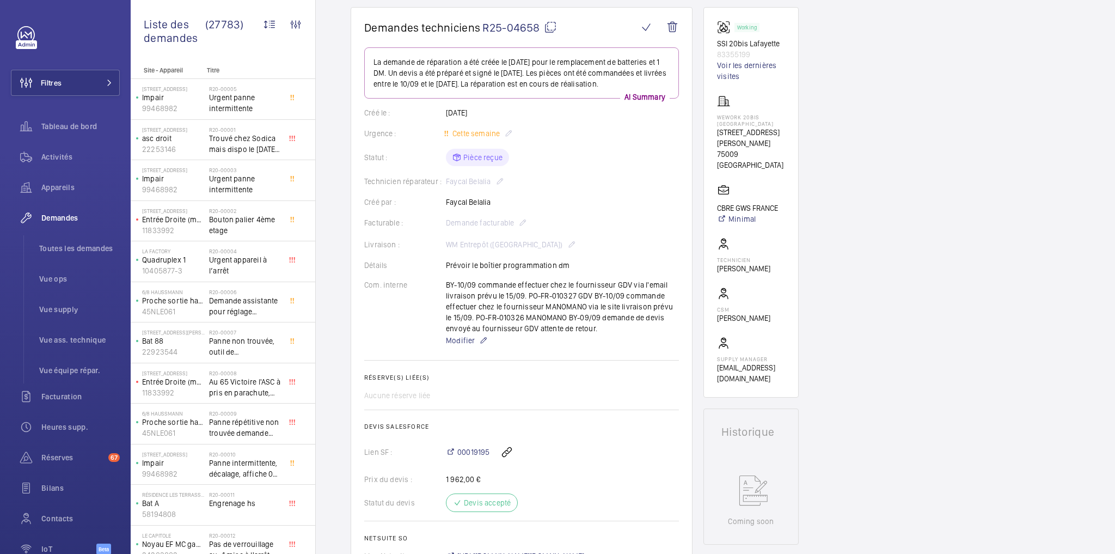
scroll to position [348, 0]
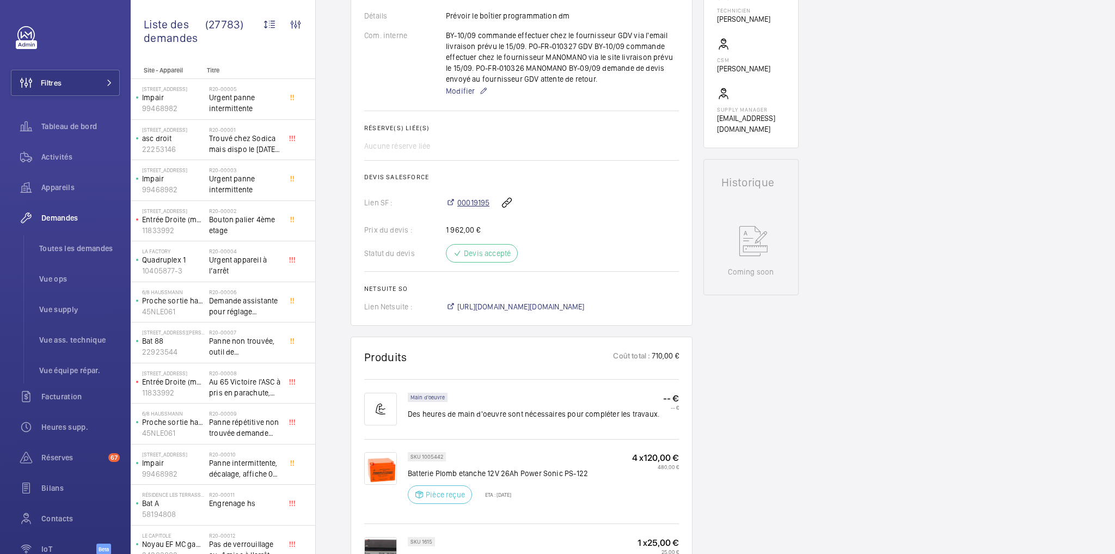
click at [476, 204] on span "00019195" at bounding box center [473, 202] width 32 height 11
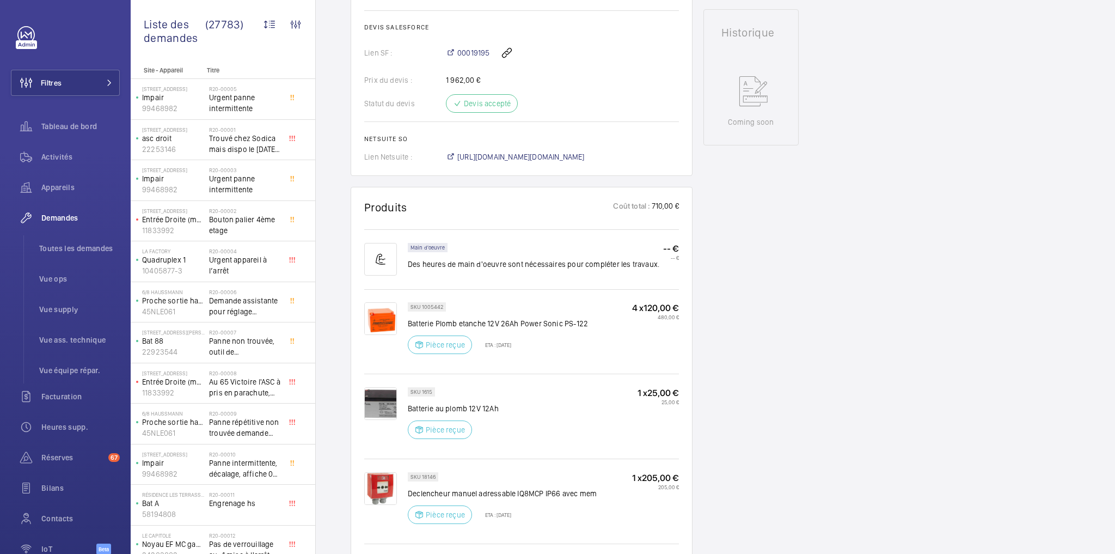
scroll to position [523, 0]
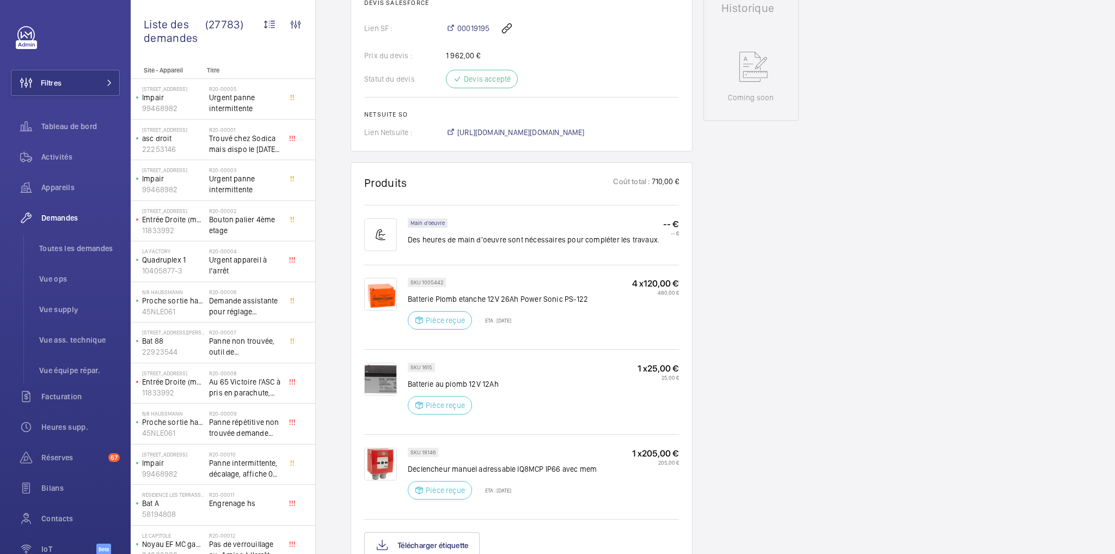
click at [755, 322] on div "Working SSI 20bis Lafayette 83355199 Voir les dernières visites WeWork 20bis La…" at bounding box center [750, 259] width 95 height 1350
click at [854, 400] on div "Demandes techniciens R25-04658 La demande de réparation a été créée le [DATE] p…" at bounding box center [715, 276] width 799 height 1385
click at [771, 181] on div "Working SSI 20bis Lafayette 83355199 Voir les dernières visites WeWork 20bis La…" at bounding box center [750, 259] width 95 height 1350
click at [814, 268] on div "Demandes techniciens R25-04658 La demande de réparation a été créée le [DATE] p…" at bounding box center [715, 276] width 799 height 1385
